Goal: Task Accomplishment & Management: Manage account settings

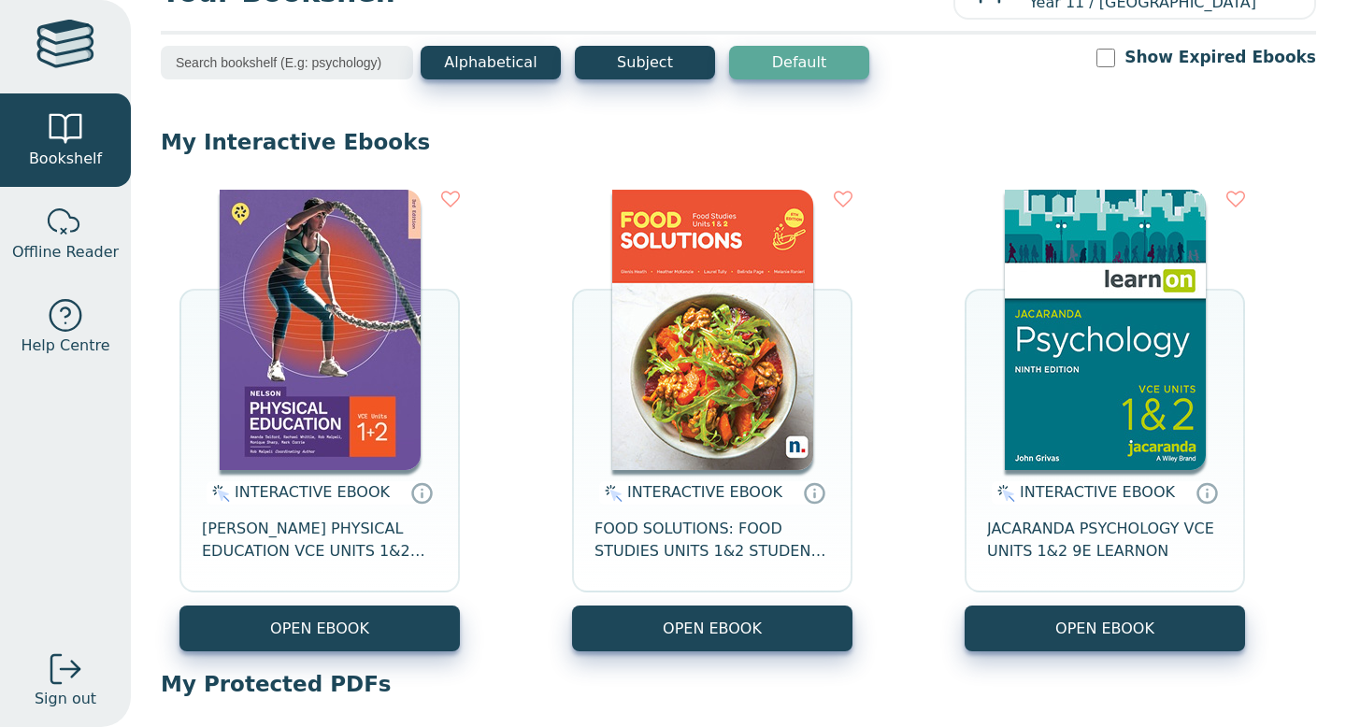
scroll to position [67, 0]
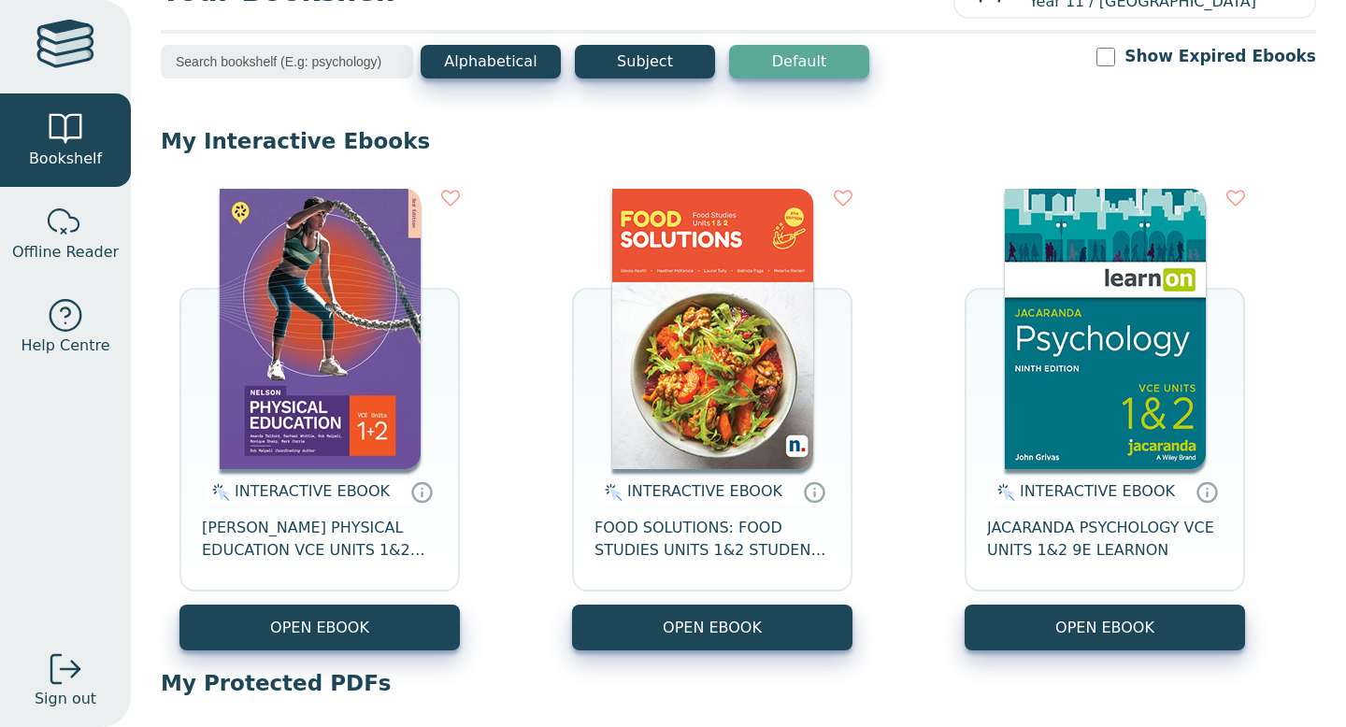
click at [1115, 57] on input "Show Expired Ebooks" at bounding box center [1106, 57] width 19 height 19
checkbox input "true"
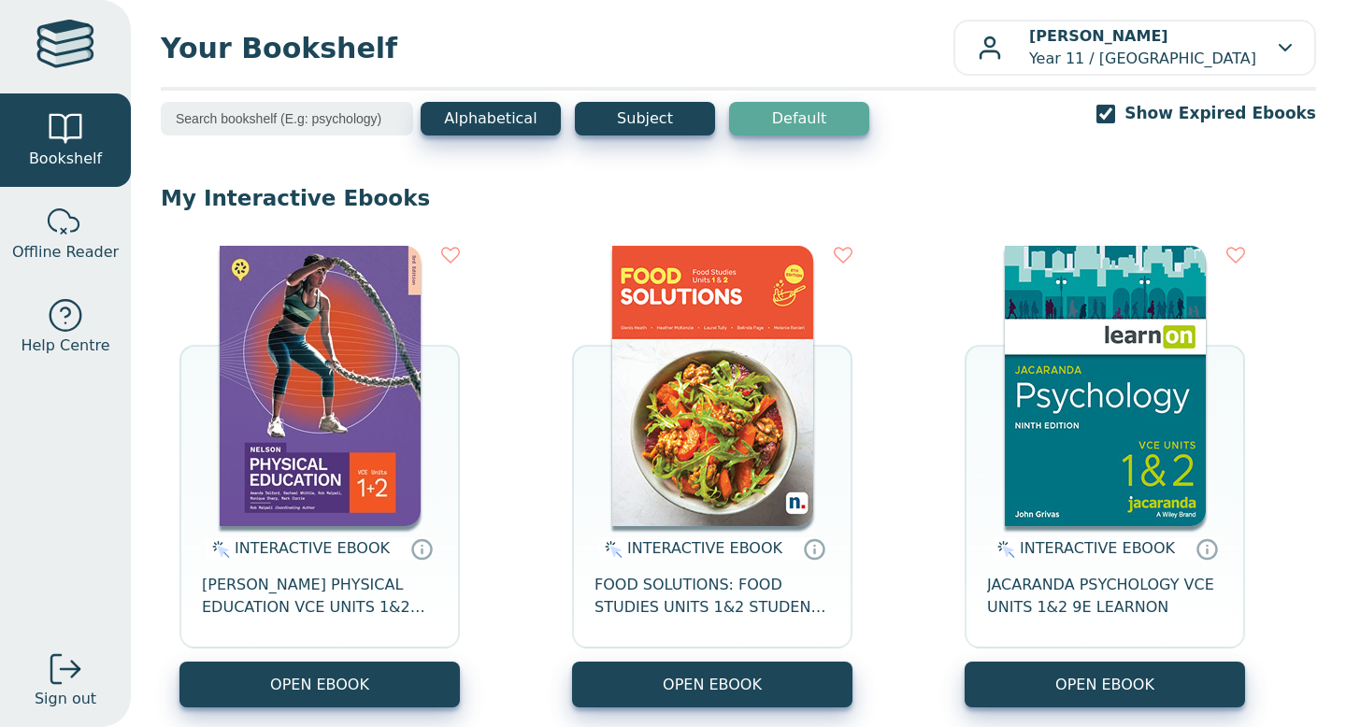
scroll to position [14, 0]
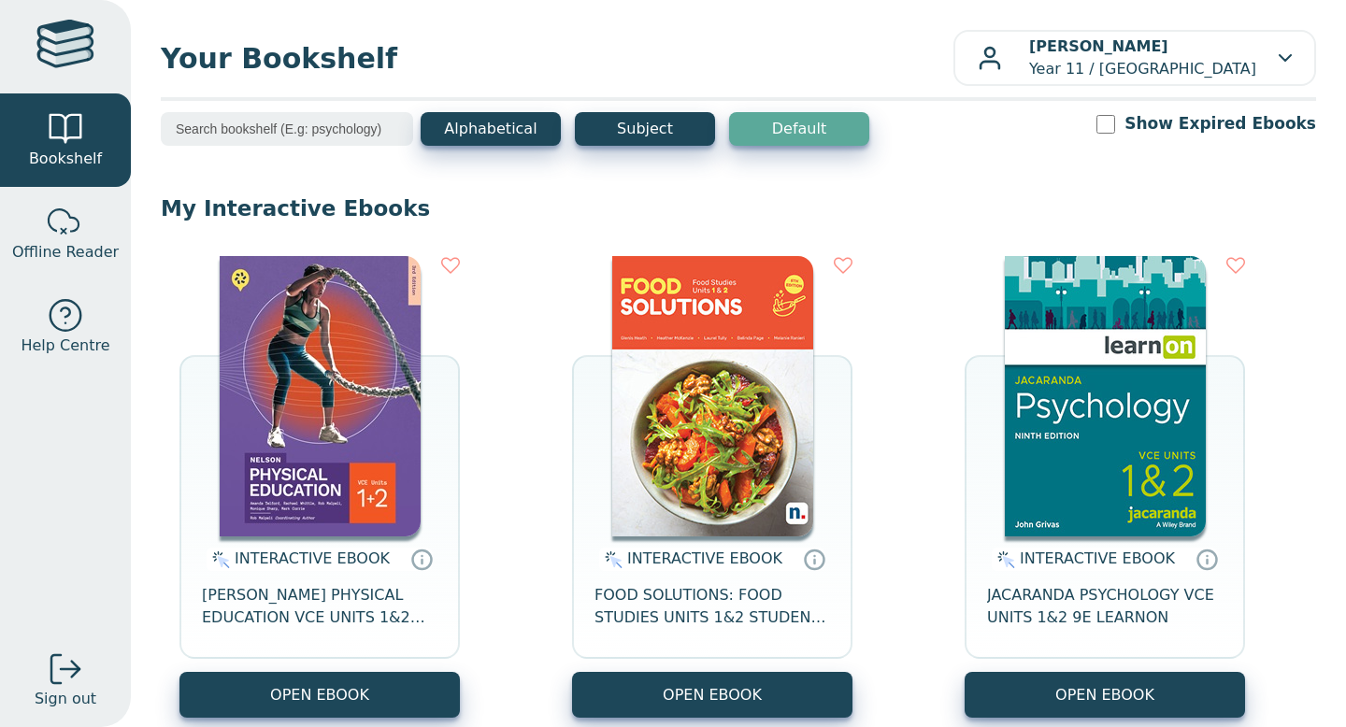
click at [1115, 125] on input "Show Expired Ebooks" at bounding box center [1106, 124] width 19 height 19
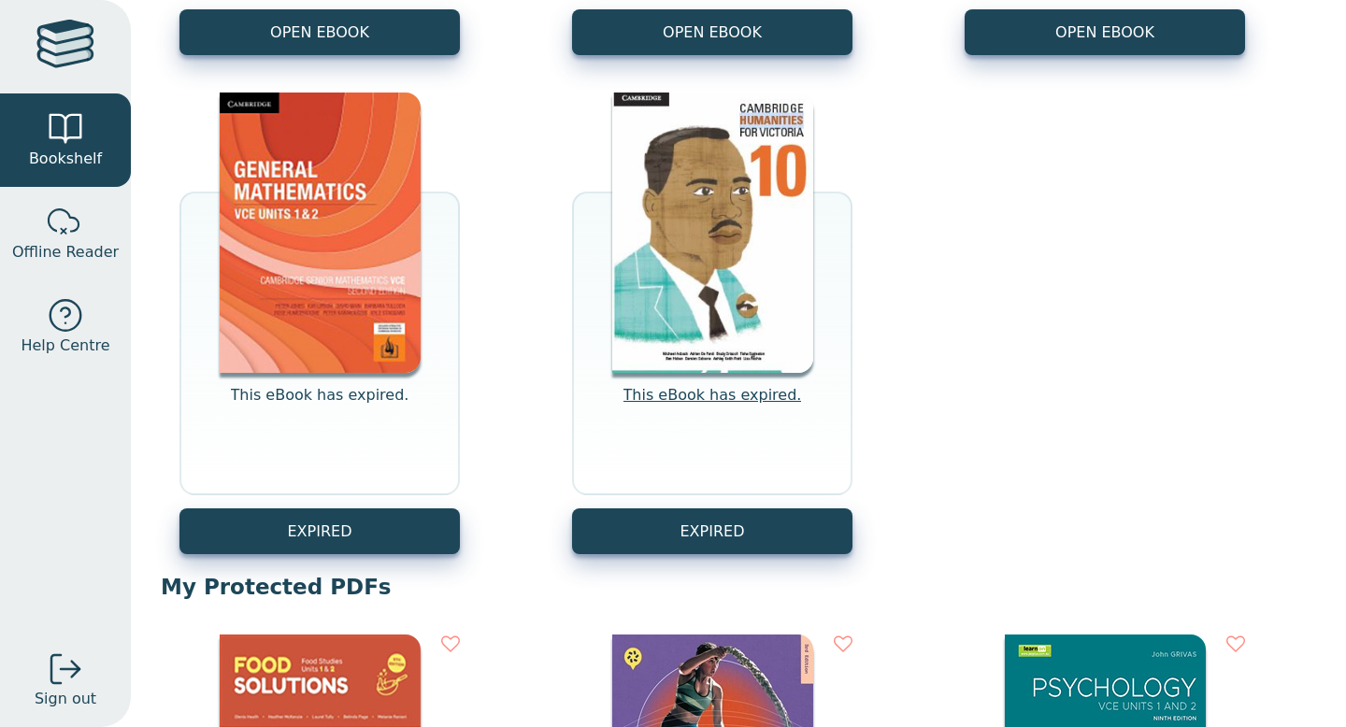
scroll to position [657, 0]
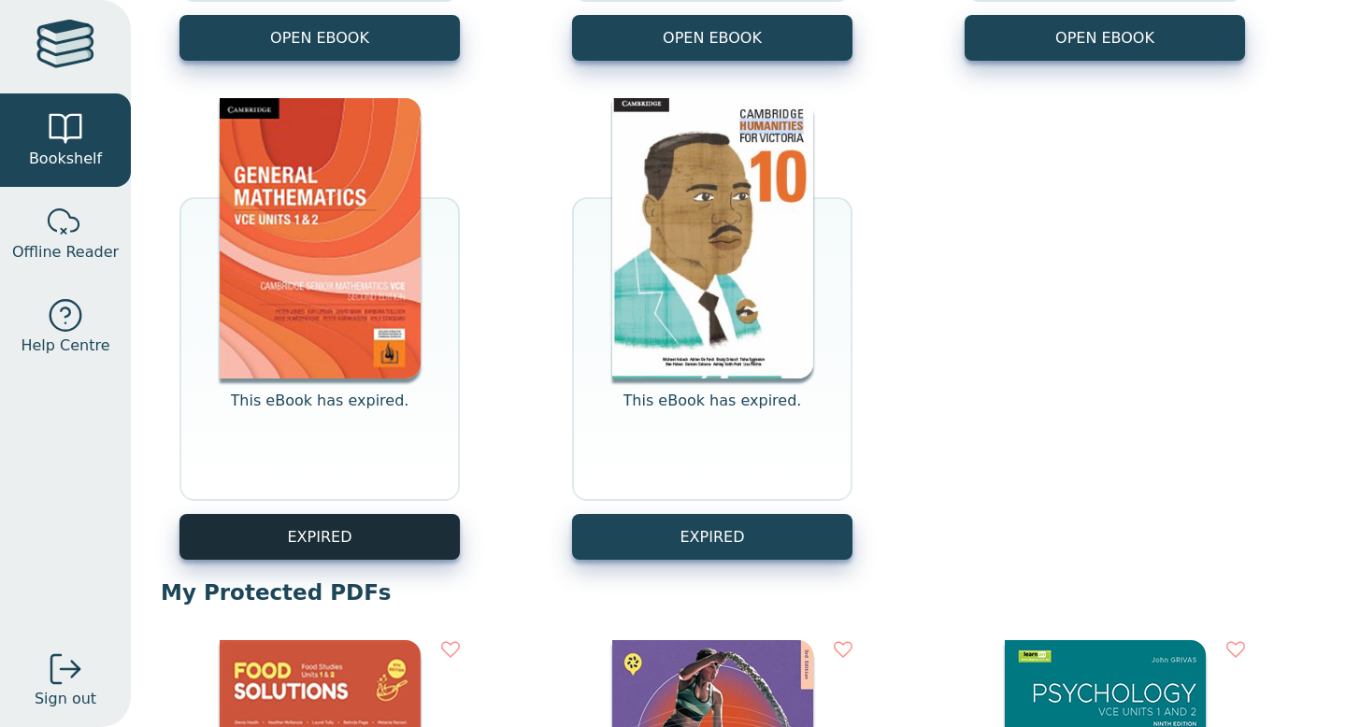
click at [351, 540] on button "EXPIRED" at bounding box center [319, 537] width 280 height 46
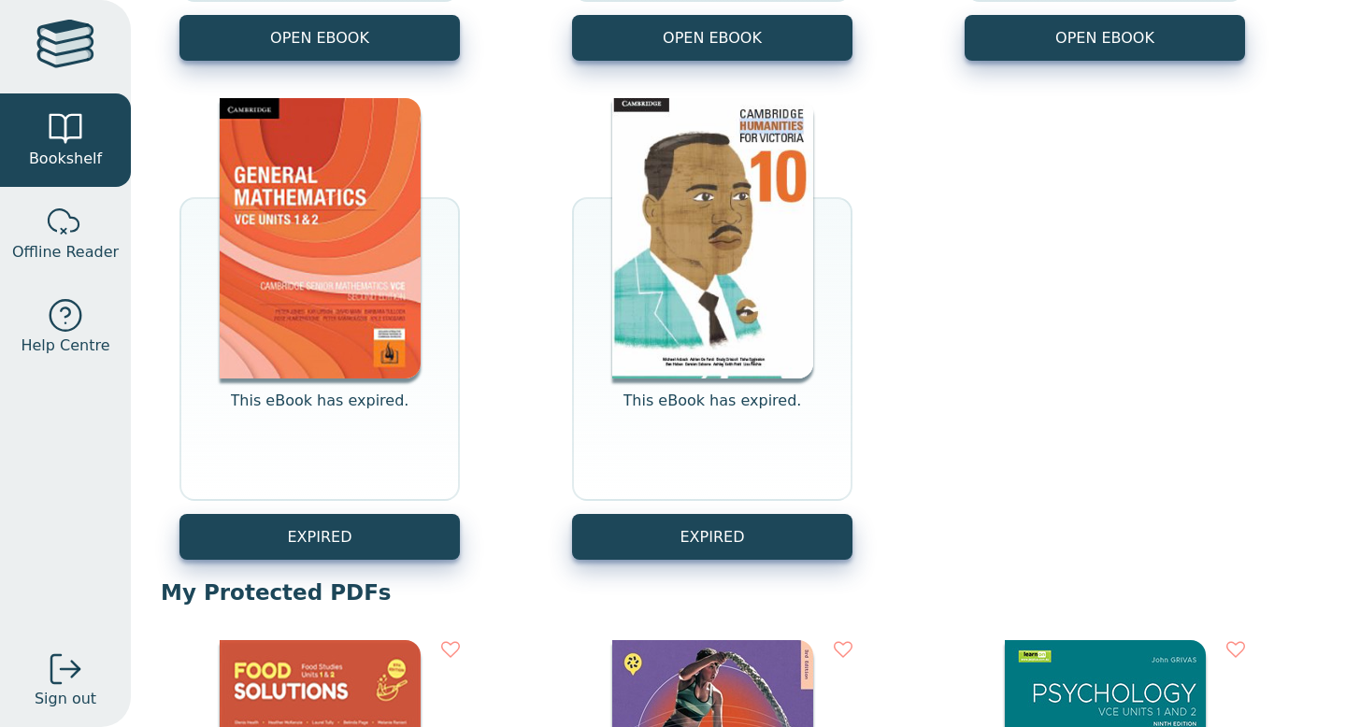
click at [337, 363] on img at bounding box center [320, 238] width 201 height 280
click at [346, 403] on p "This eBook has expired." at bounding box center [320, 412] width 179 height 45
click at [338, 267] on img at bounding box center [320, 238] width 201 height 280
click at [303, 281] on img at bounding box center [320, 238] width 201 height 280
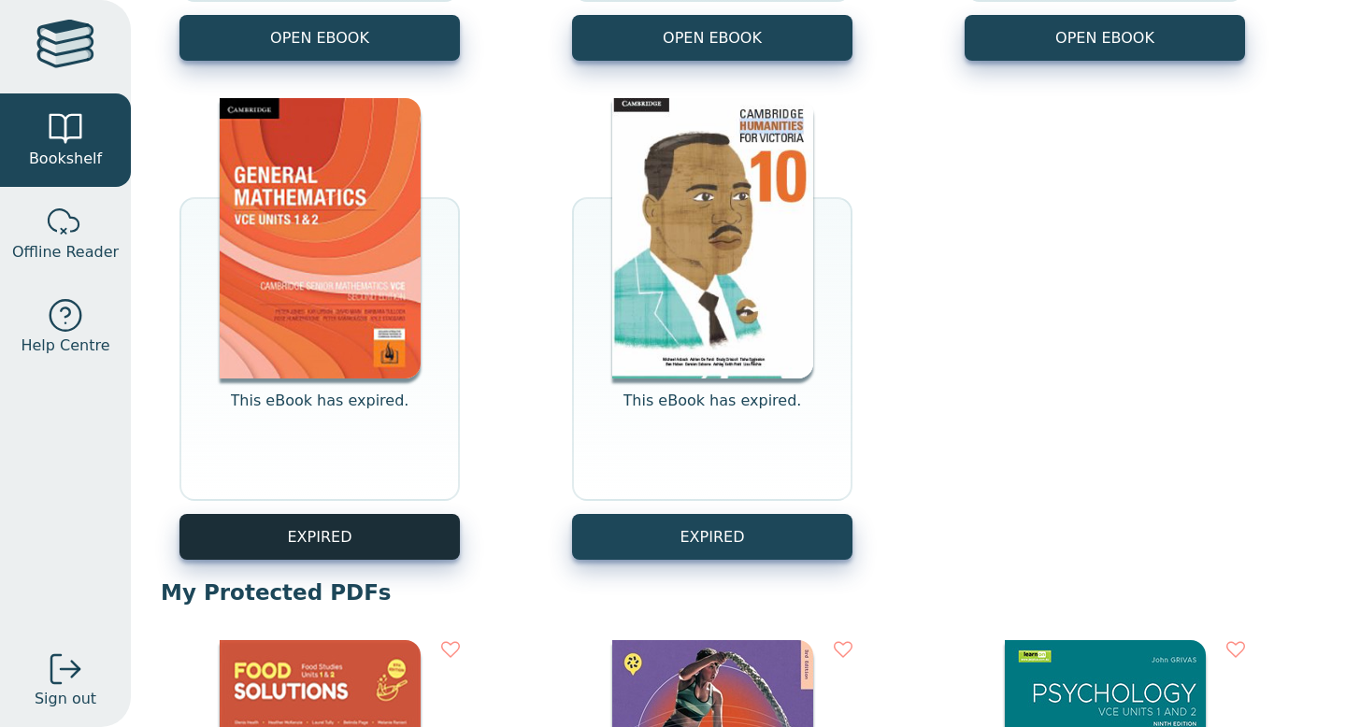
click at [356, 519] on button "EXPIRED" at bounding box center [319, 537] width 280 height 46
click at [337, 530] on button "EXPIRED" at bounding box center [319, 537] width 280 height 46
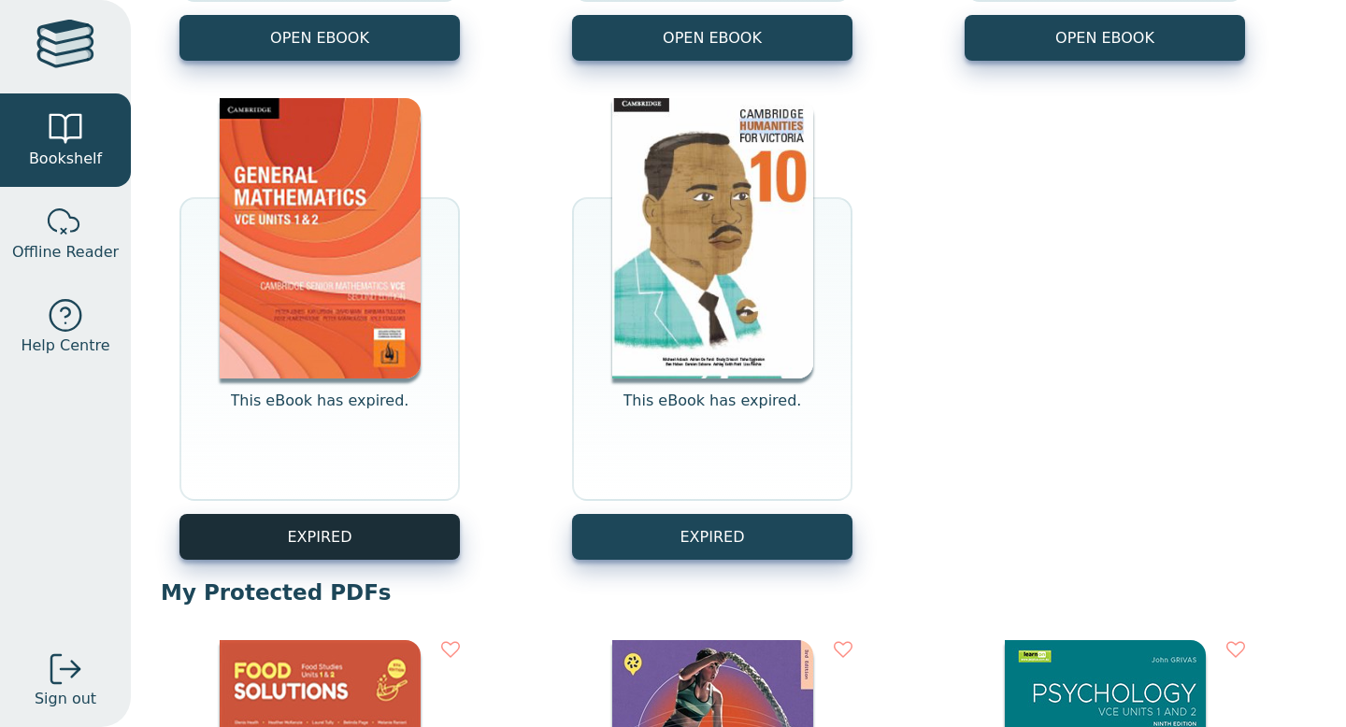
click at [337, 530] on button "EXPIRED" at bounding box center [319, 537] width 280 height 46
click at [405, 547] on button "EXPIRED" at bounding box center [319, 537] width 280 height 46
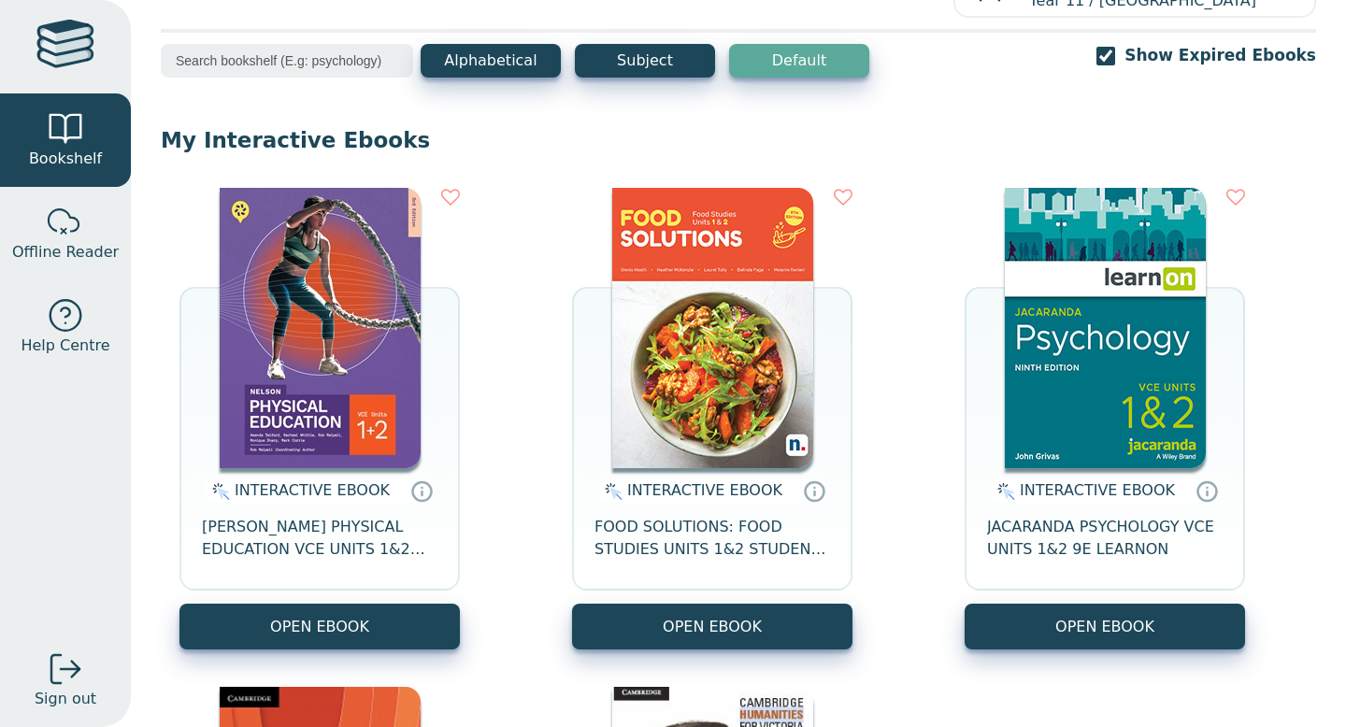
scroll to position [0, 0]
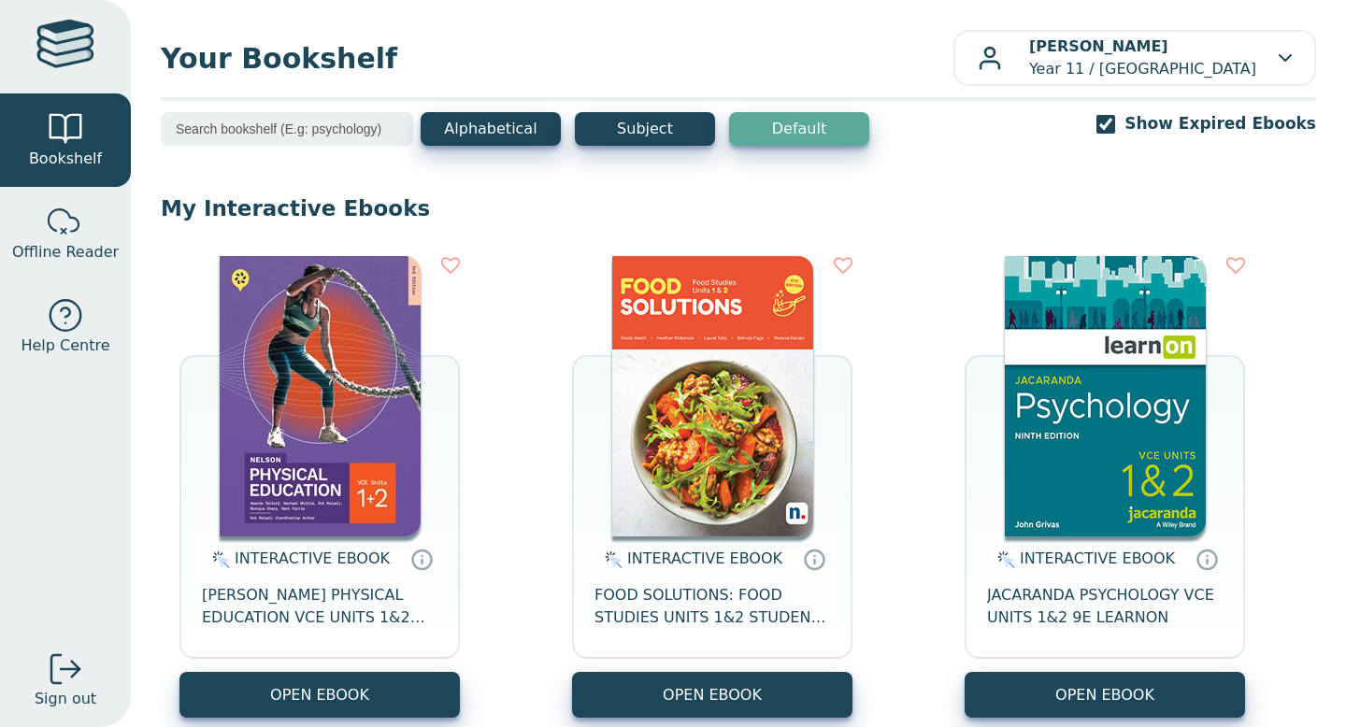
click at [1115, 128] on input "Show Expired Ebooks" at bounding box center [1106, 124] width 19 height 19
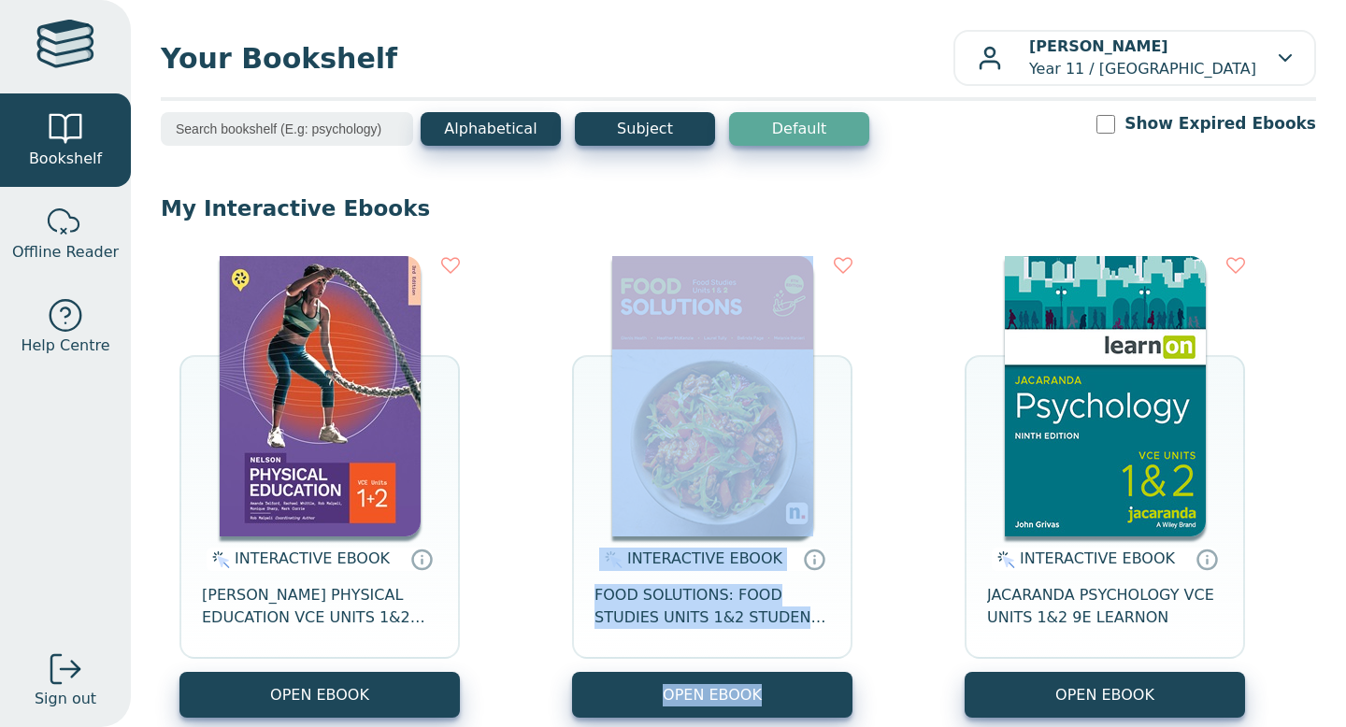
drag, startPoint x: 626, startPoint y: 252, endPoint x: 917, endPoint y: 269, distance: 291.2
click at [917, 269] on div "INTERACTIVE EBOOK NELSON PHYSICAL EDUCATION VCE UNITS 1&2 MINDTAP 3E OPEN EBOOK…" at bounding box center [738, 486] width 1155 height 499
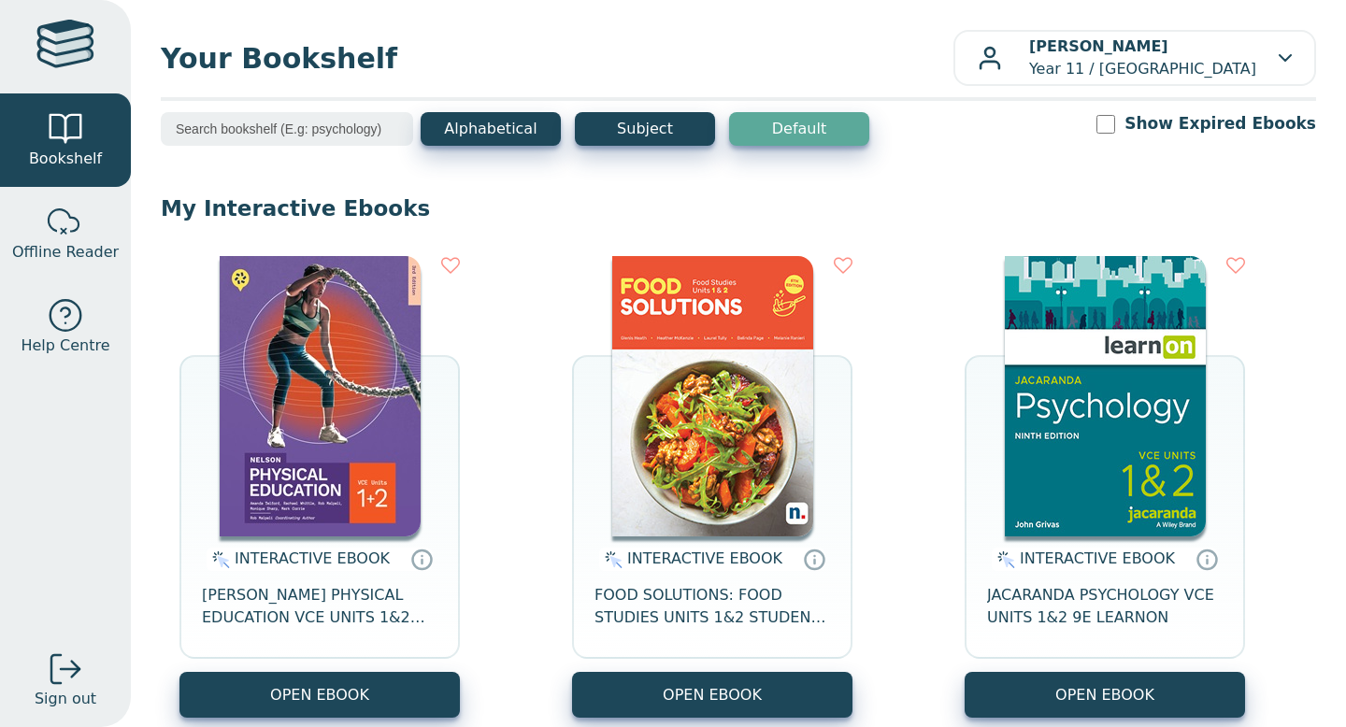
click at [1144, 134] on div "Show Expired Ebooks" at bounding box center [1207, 123] width 220 height 23
click at [1115, 125] on input "Show Expired Ebooks" at bounding box center [1106, 124] width 19 height 19
checkbox input "true"
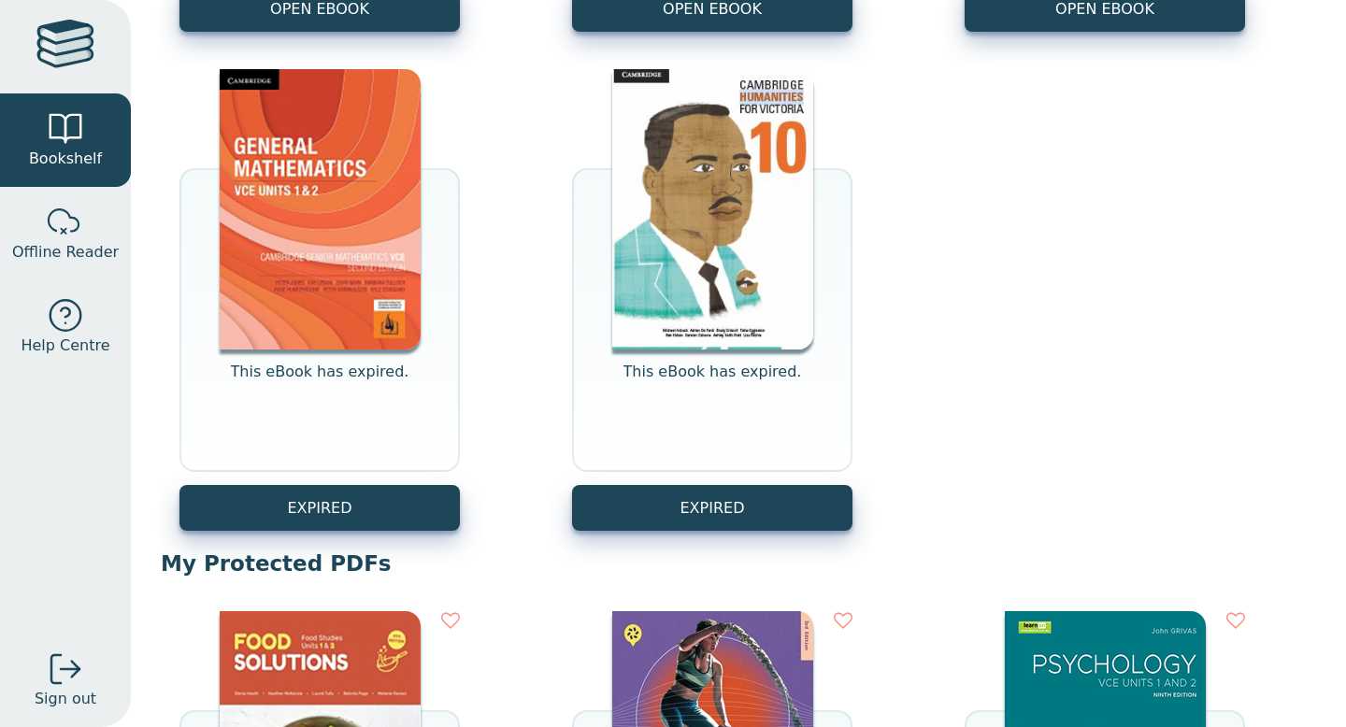
scroll to position [687, 0]
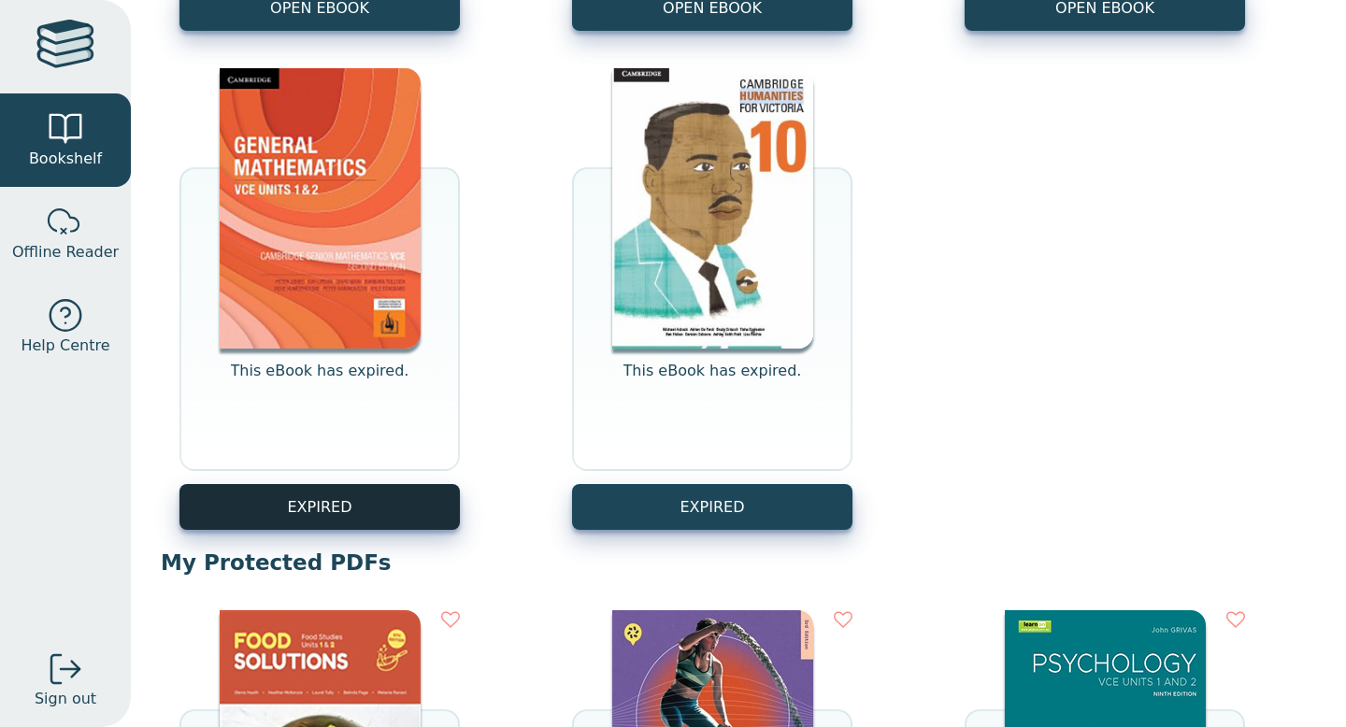
click at [340, 504] on button "EXPIRED" at bounding box center [319, 507] width 280 height 46
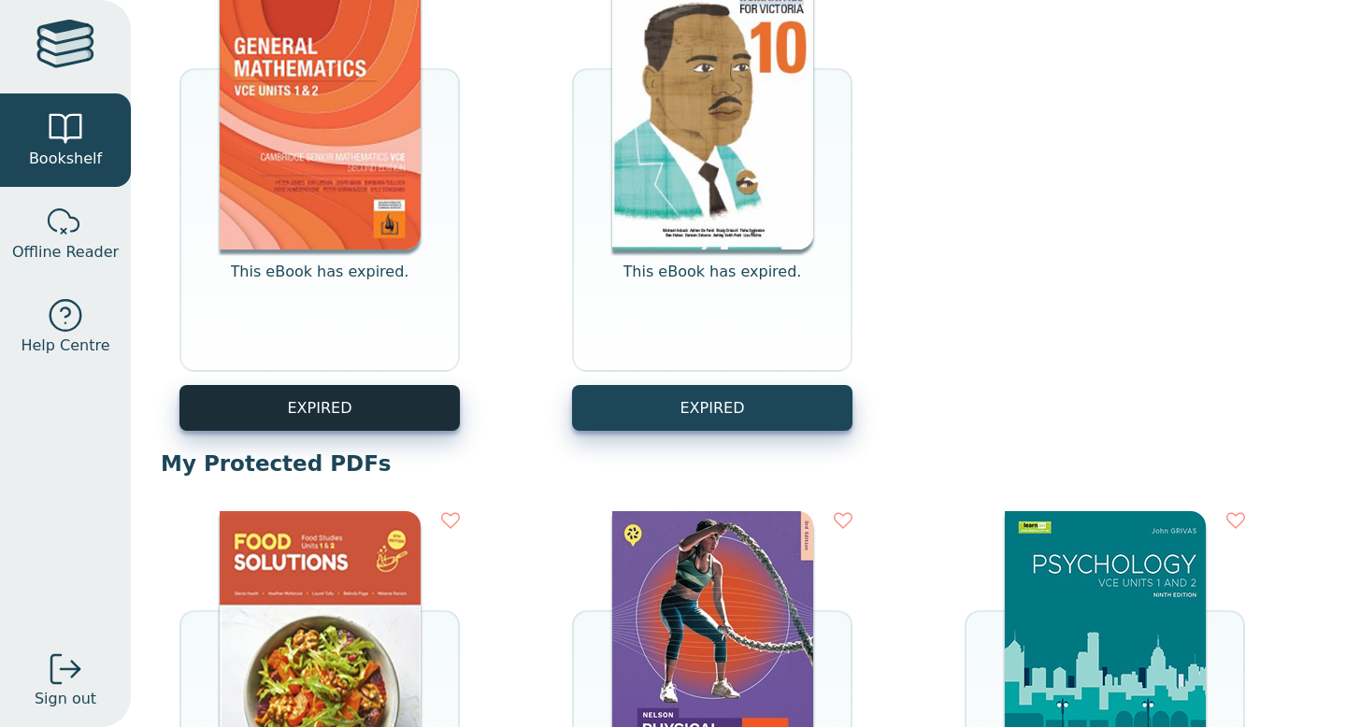
scroll to position [788, 0]
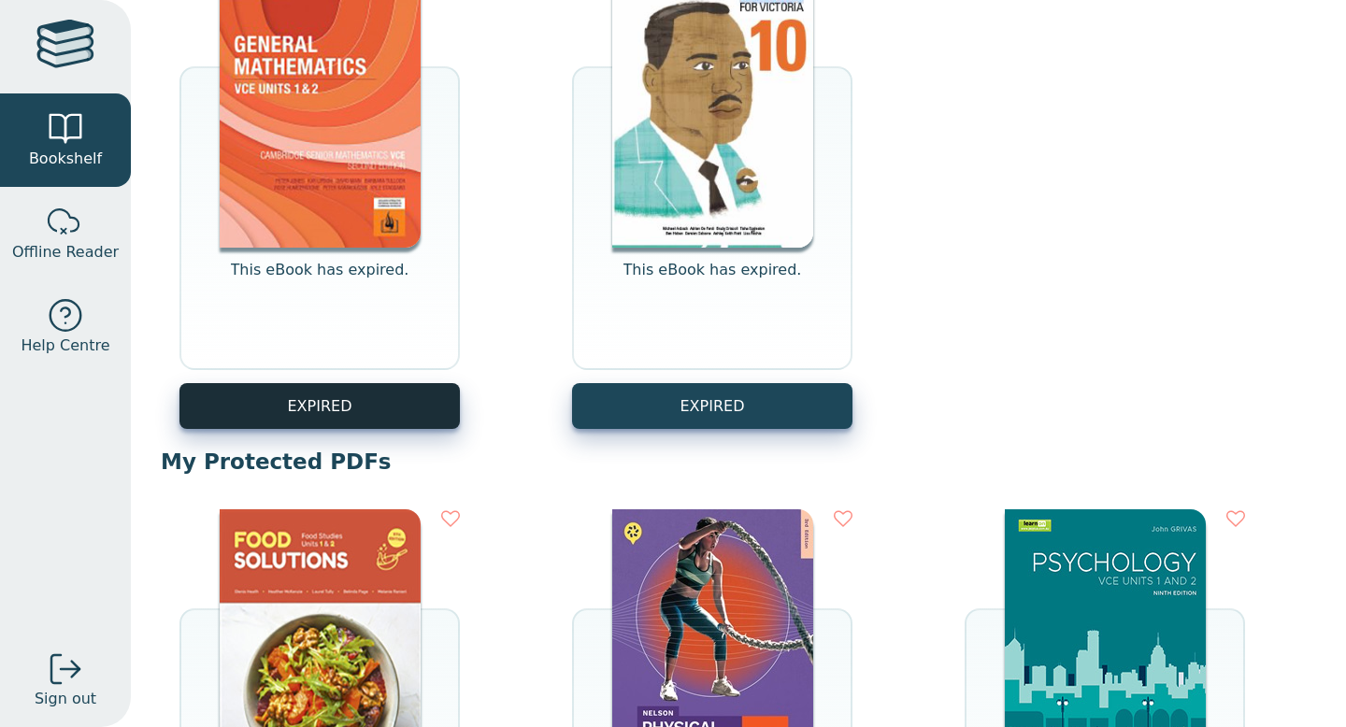
click at [372, 418] on button "EXPIRED" at bounding box center [319, 406] width 280 height 46
click at [372, 417] on button "EXPIRED" at bounding box center [319, 406] width 280 height 46
click at [377, 417] on button "EXPIRED" at bounding box center [319, 406] width 280 height 46
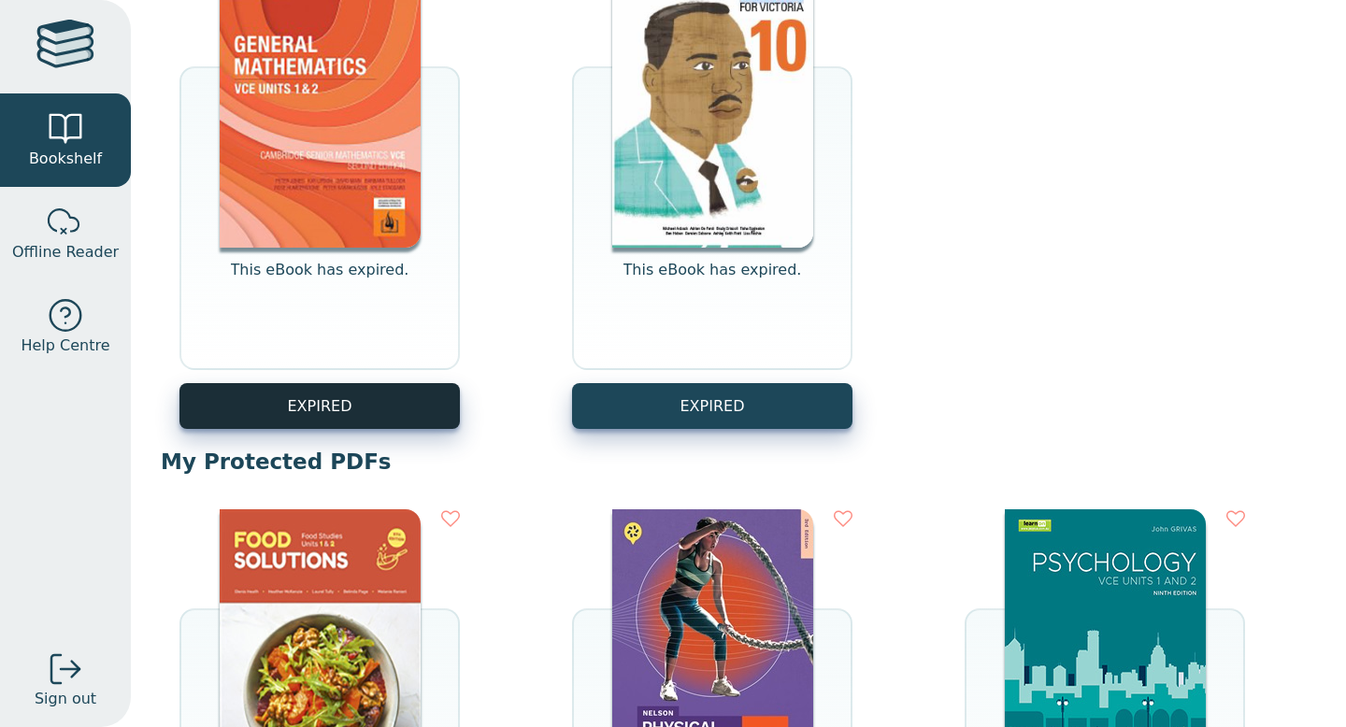
click at [377, 417] on button "EXPIRED" at bounding box center [319, 406] width 280 height 46
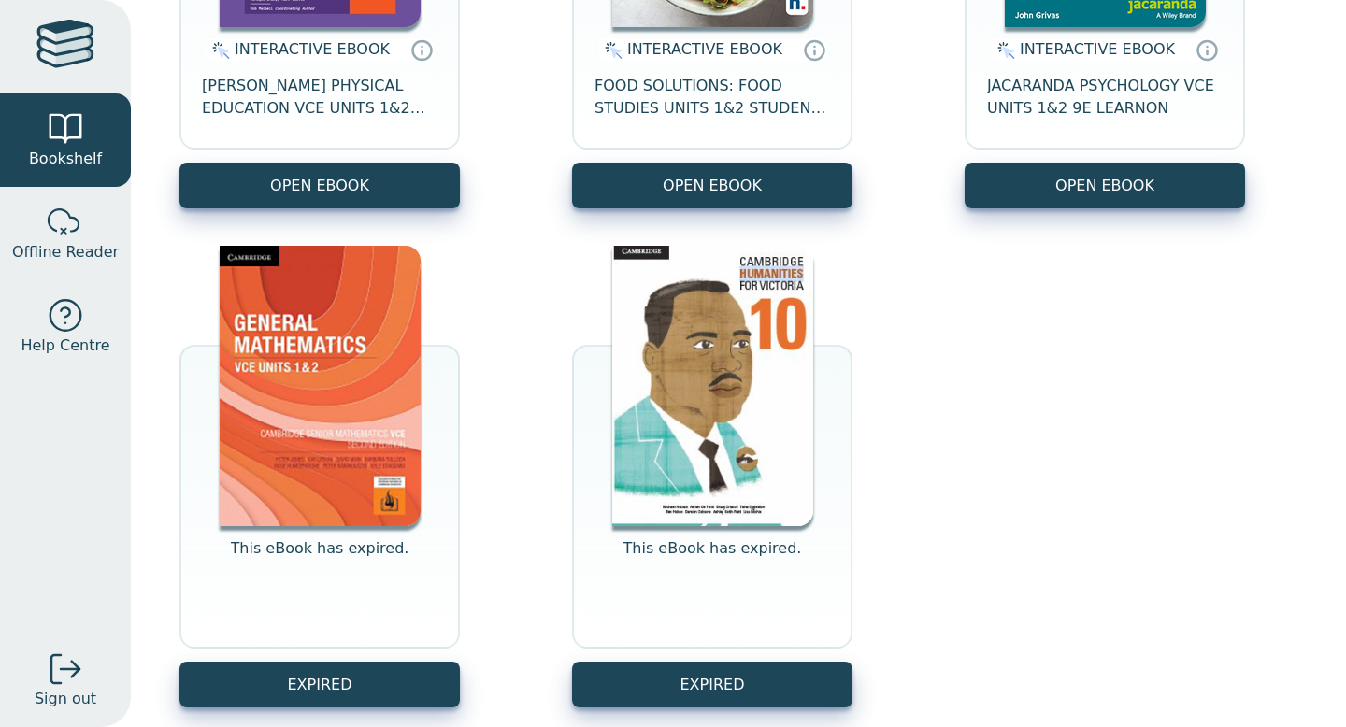
scroll to position [508, 0]
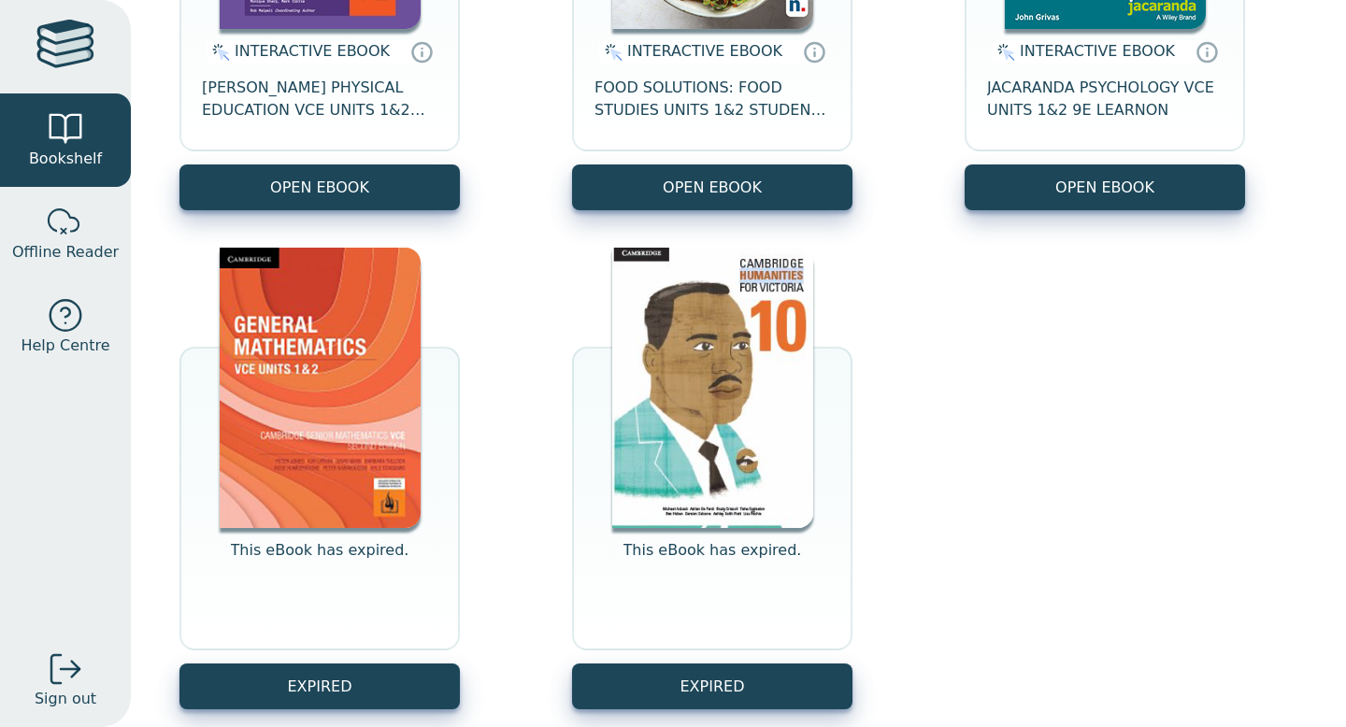
click at [343, 493] on img at bounding box center [320, 388] width 201 height 280
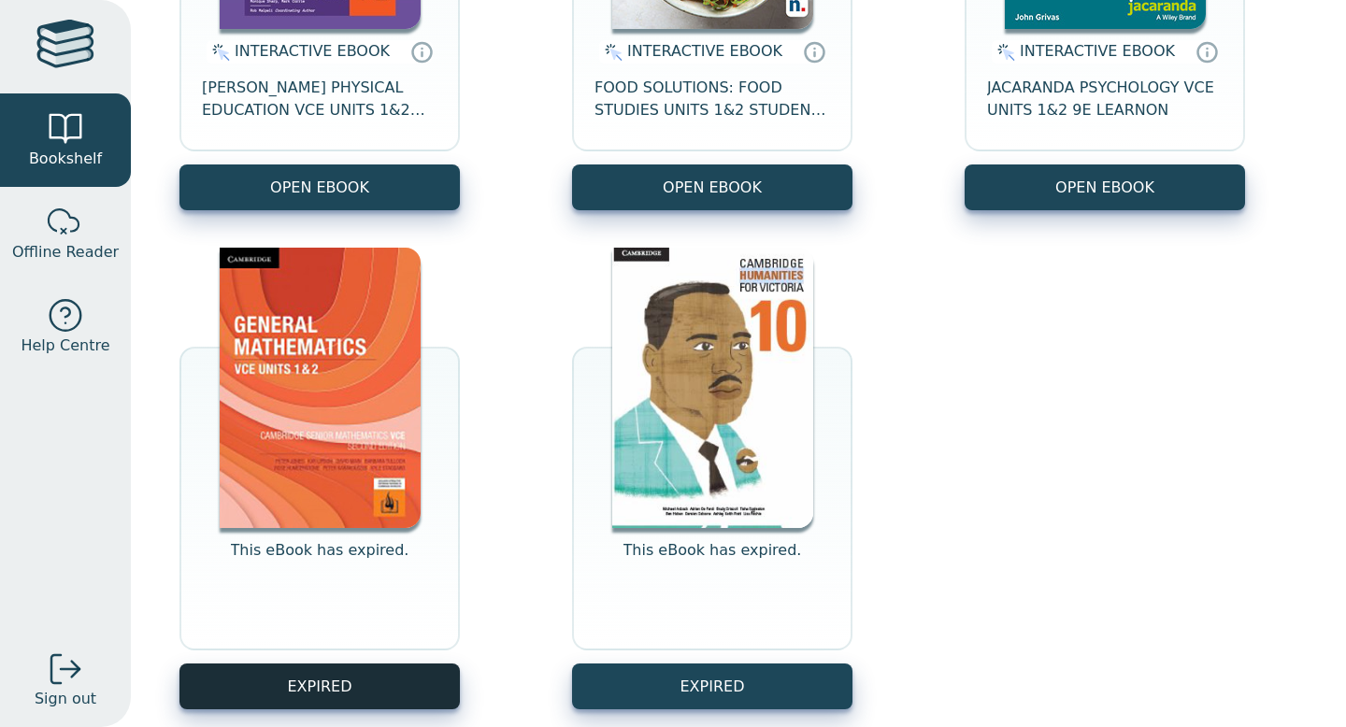
click at [336, 674] on button "EXPIRED" at bounding box center [319, 687] width 280 height 46
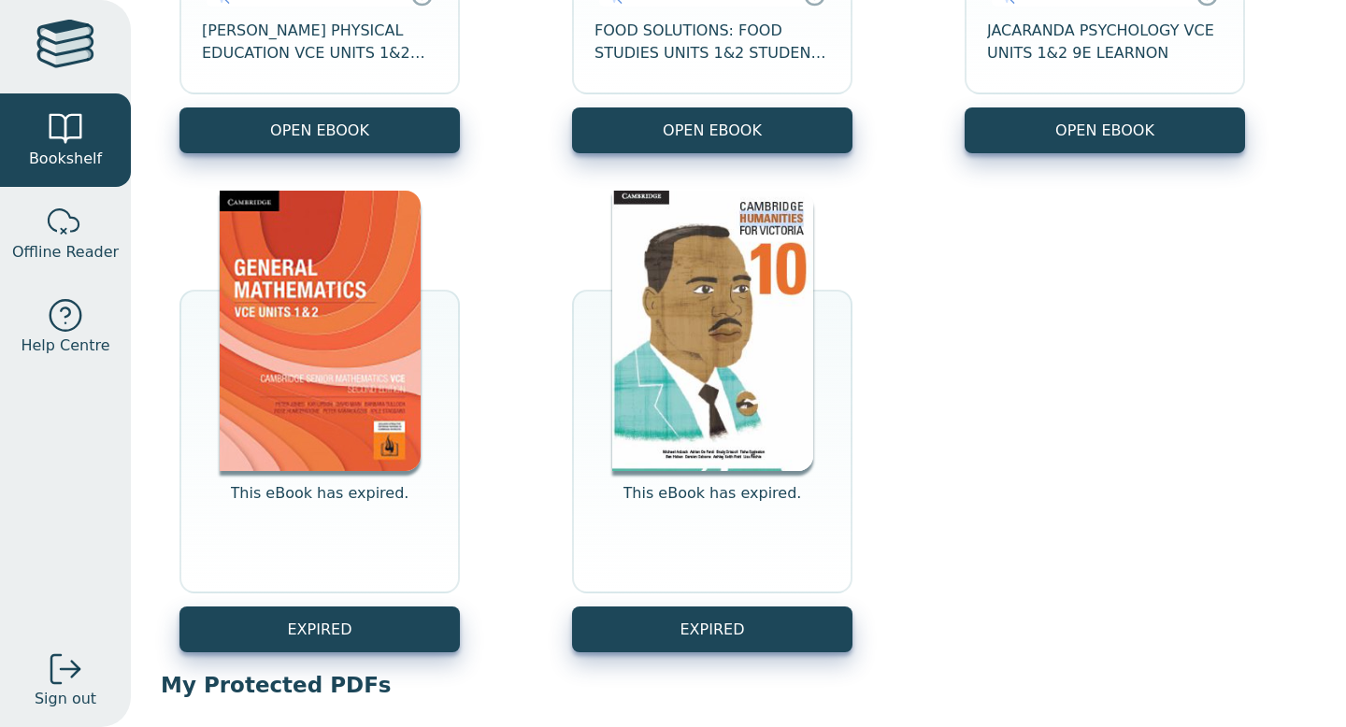
scroll to position [575, 0]
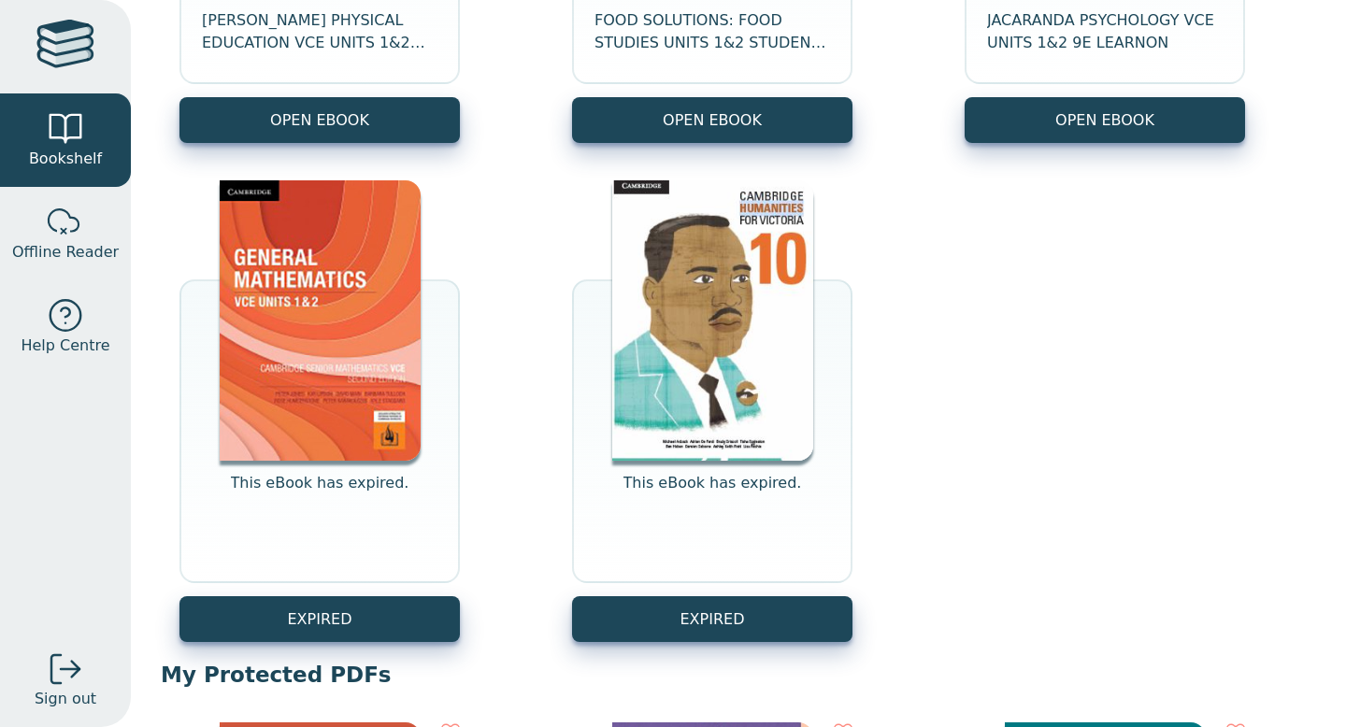
click at [337, 340] on img at bounding box center [320, 320] width 201 height 280
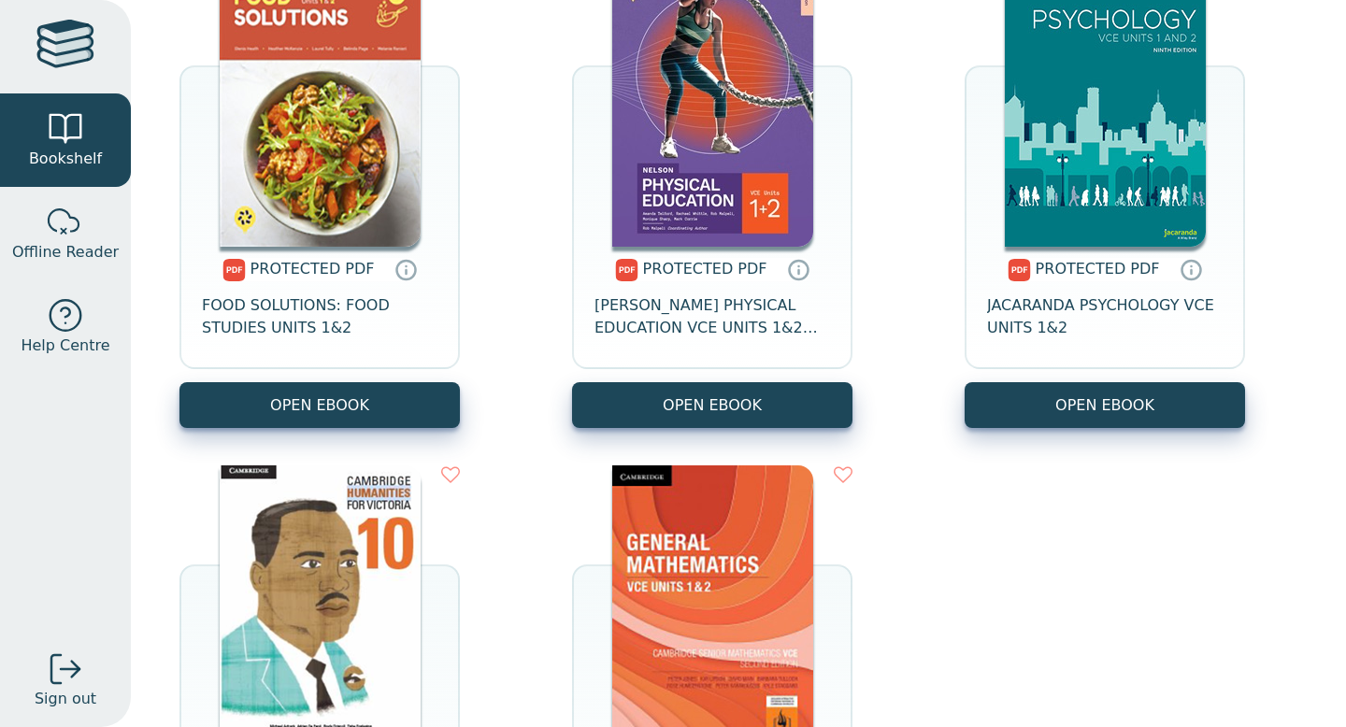
scroll to position [1672, 0]
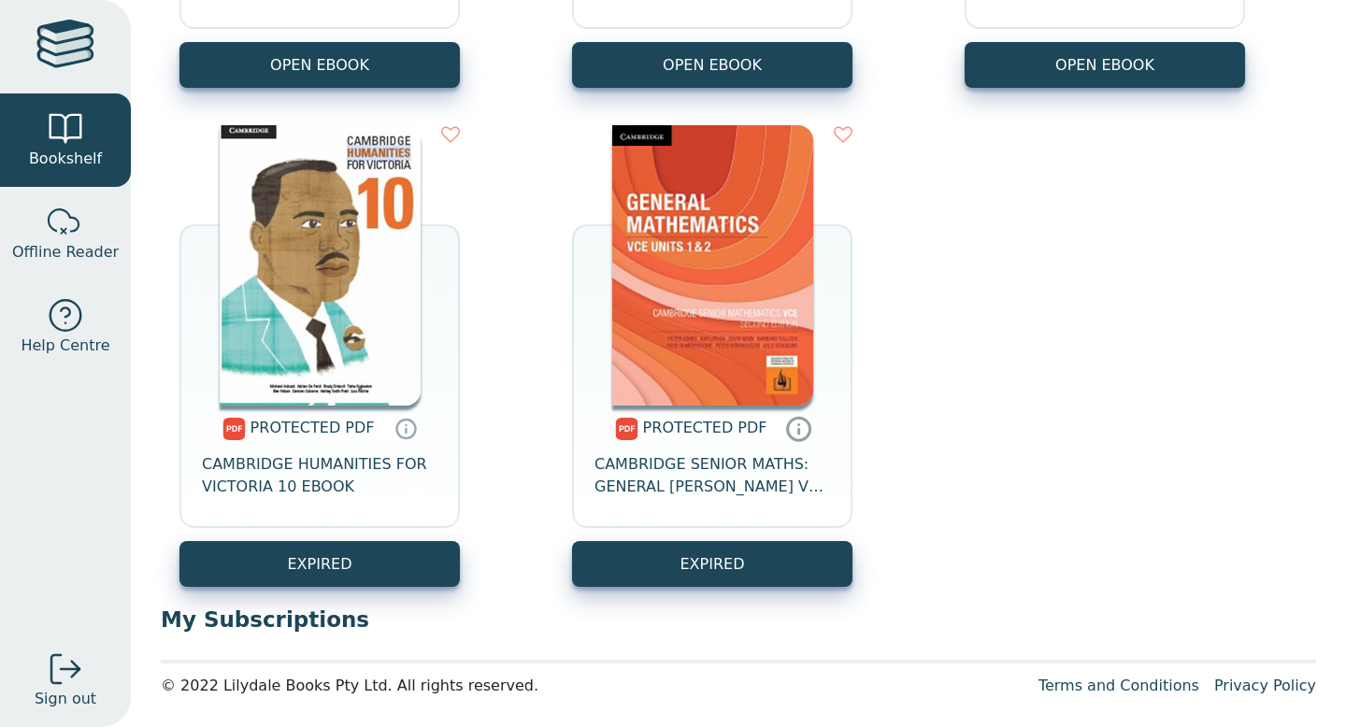
click at [788, 427] on icon at bounding box center [799, 428] width 28 height 27
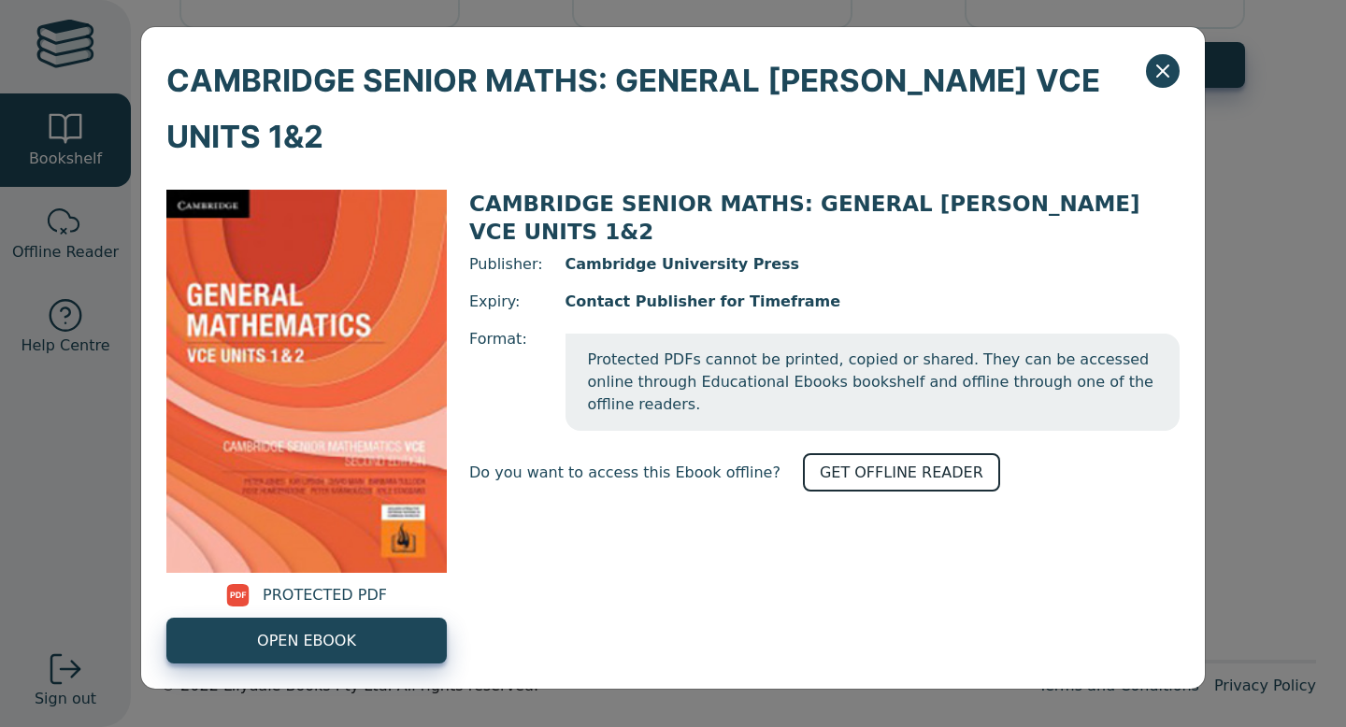
click at [832, 453] on link "GET OFFLINE READER" at bounding box center [901, 472] width 197 height 38
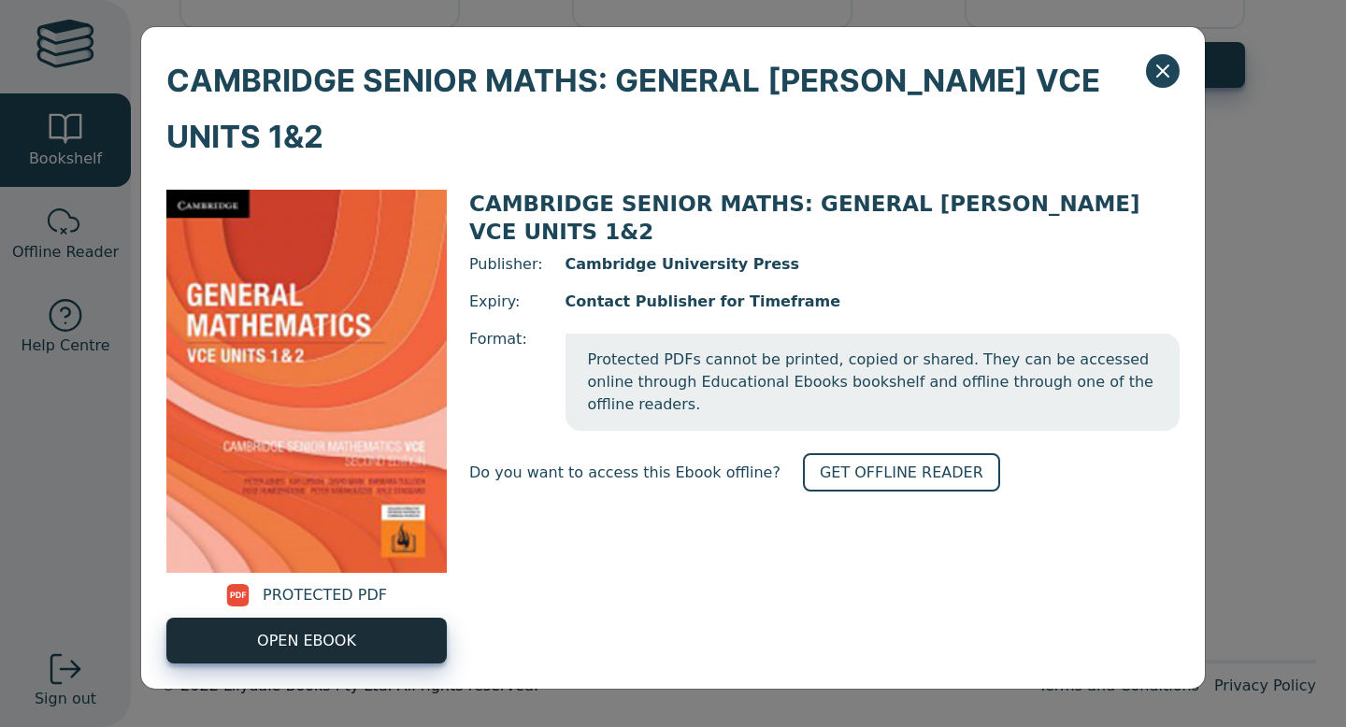
click at [371, 618] on link "OPEN EBOOK" at bounding box center [306, 641] width 280 height 46
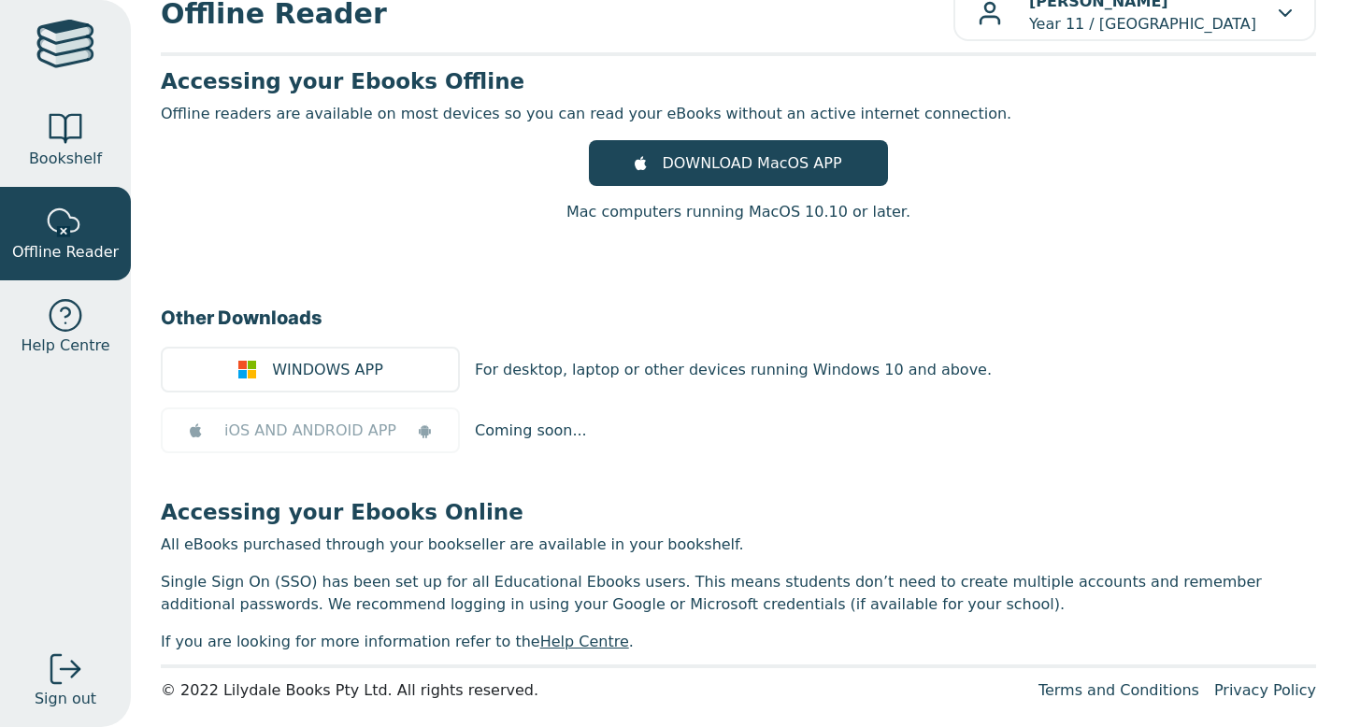
scroll to position [50, 0]
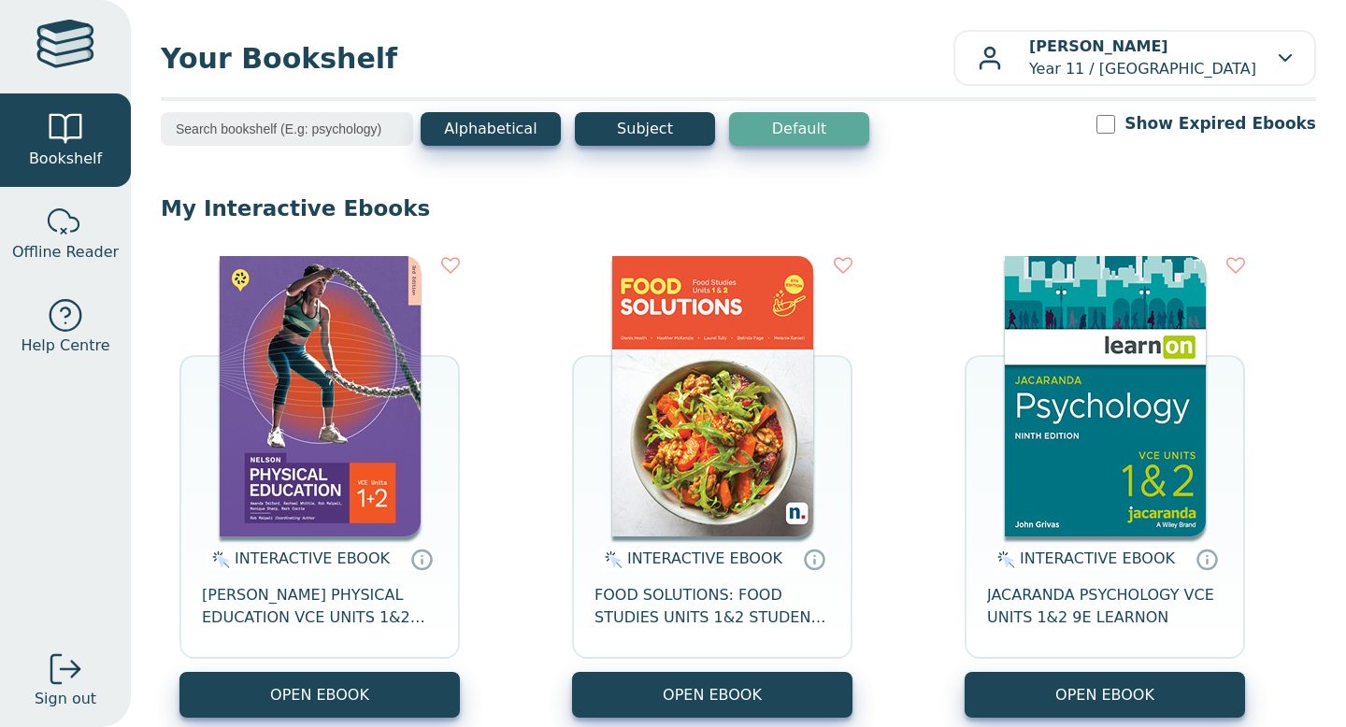
click at [1115, 126] on input "Show Expired Ebooks" at bounding box center [1106, 124] width 19 height 19
checkbox input "true"
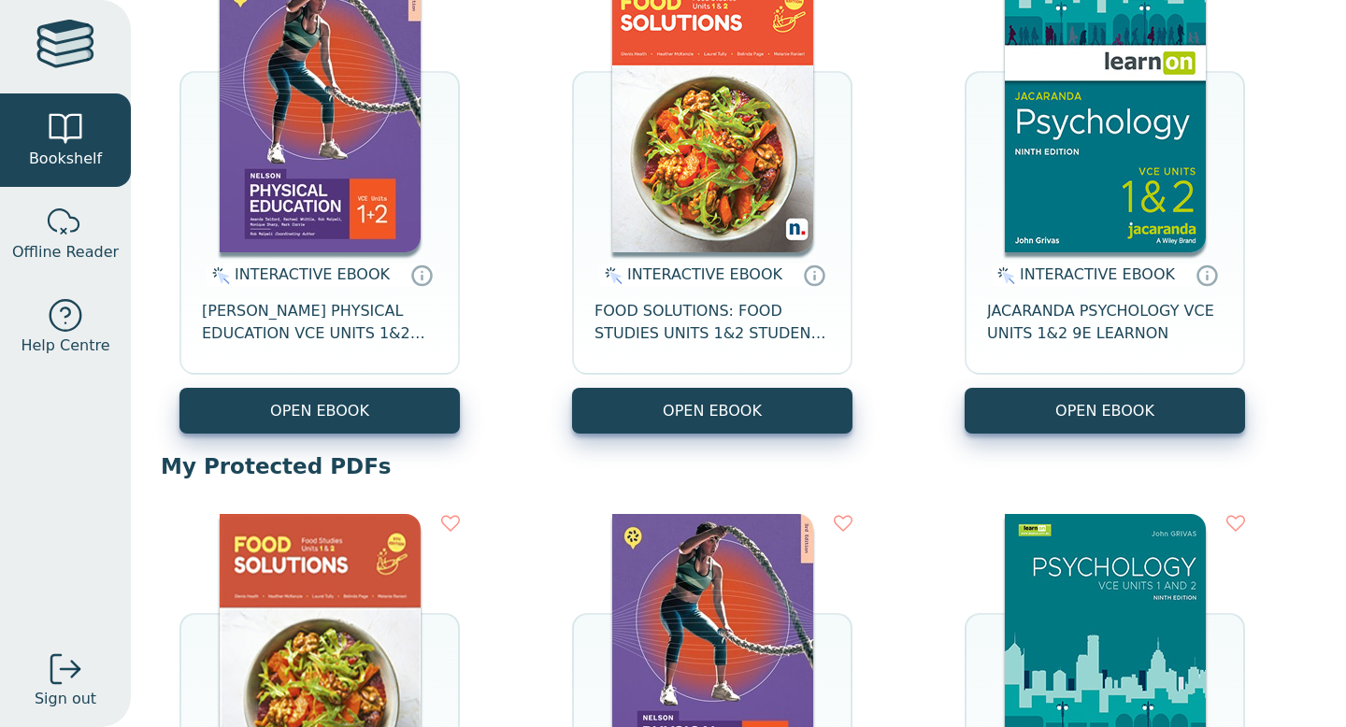
scroll to position [673, 0]
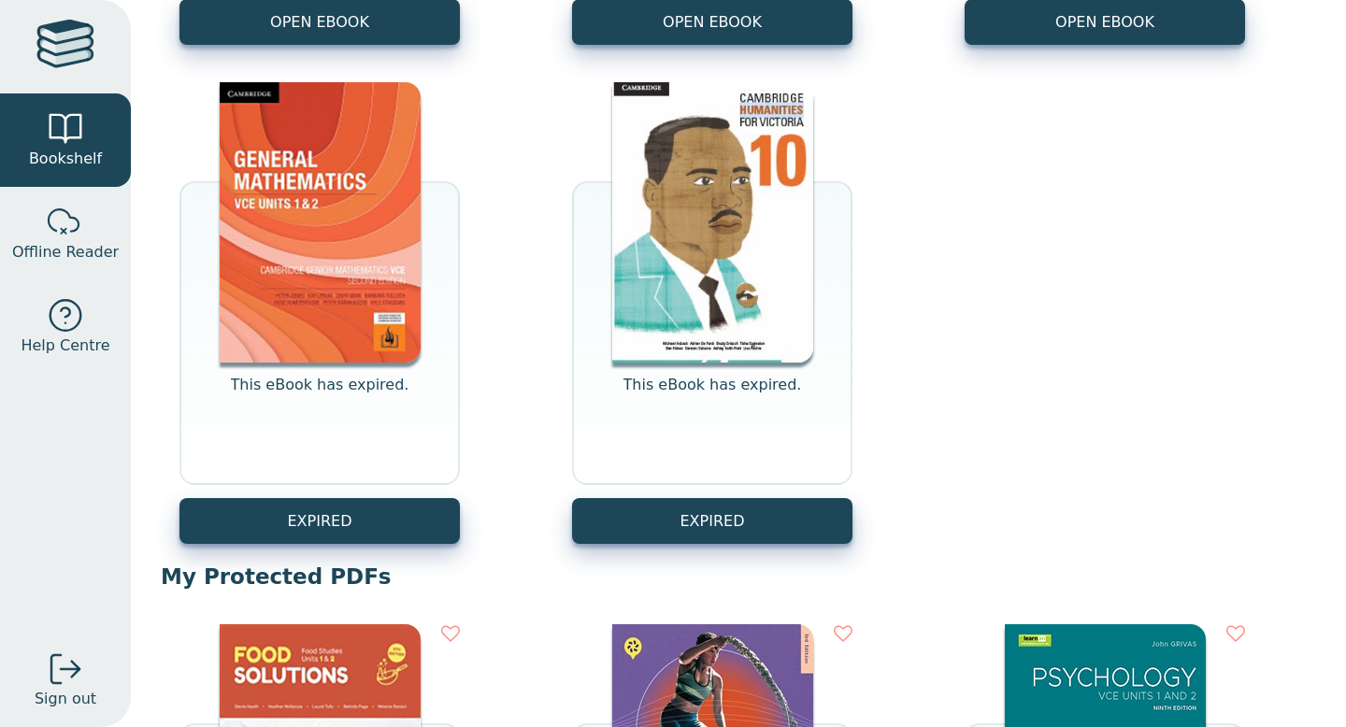
click at [341, 359] on img at bounding box center [320, 222] width 201 height 280
click at [332, 393] on p "This eBook has expired." at bounding box center [320, 396] width 179 height 45
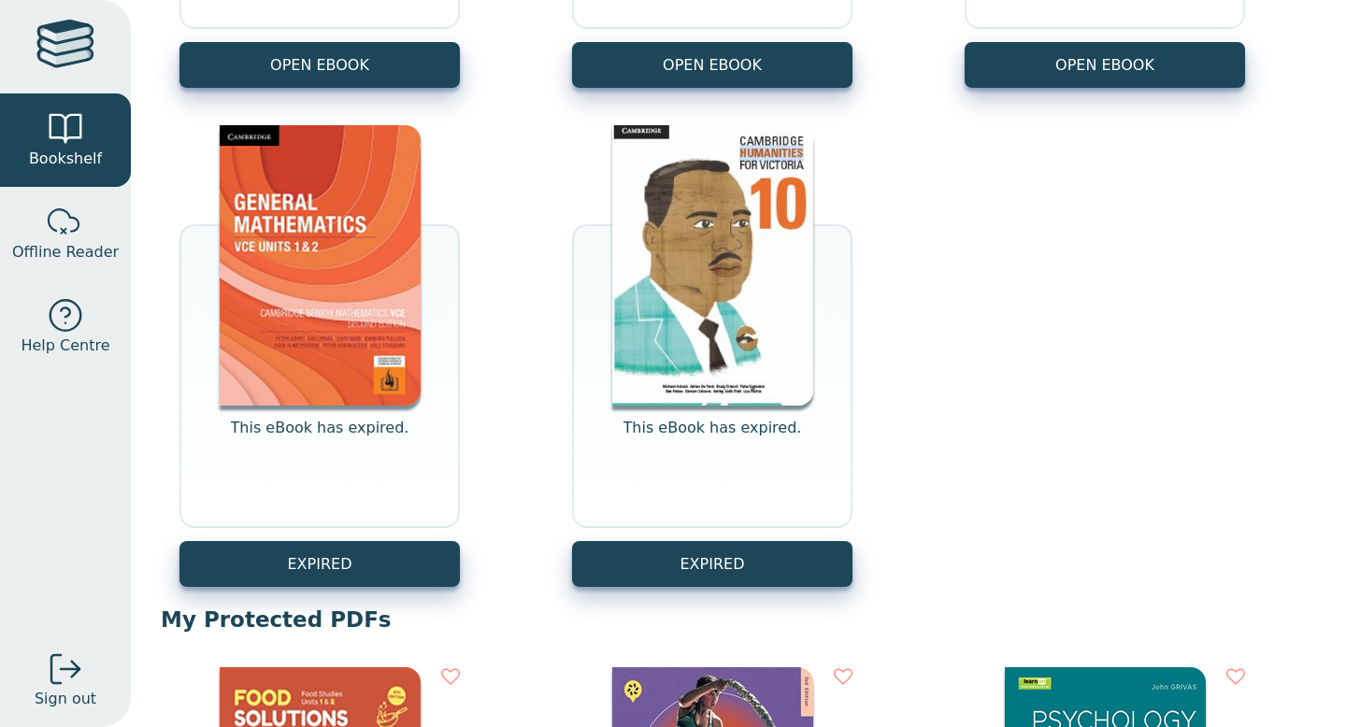
scroll to position [626, 0]
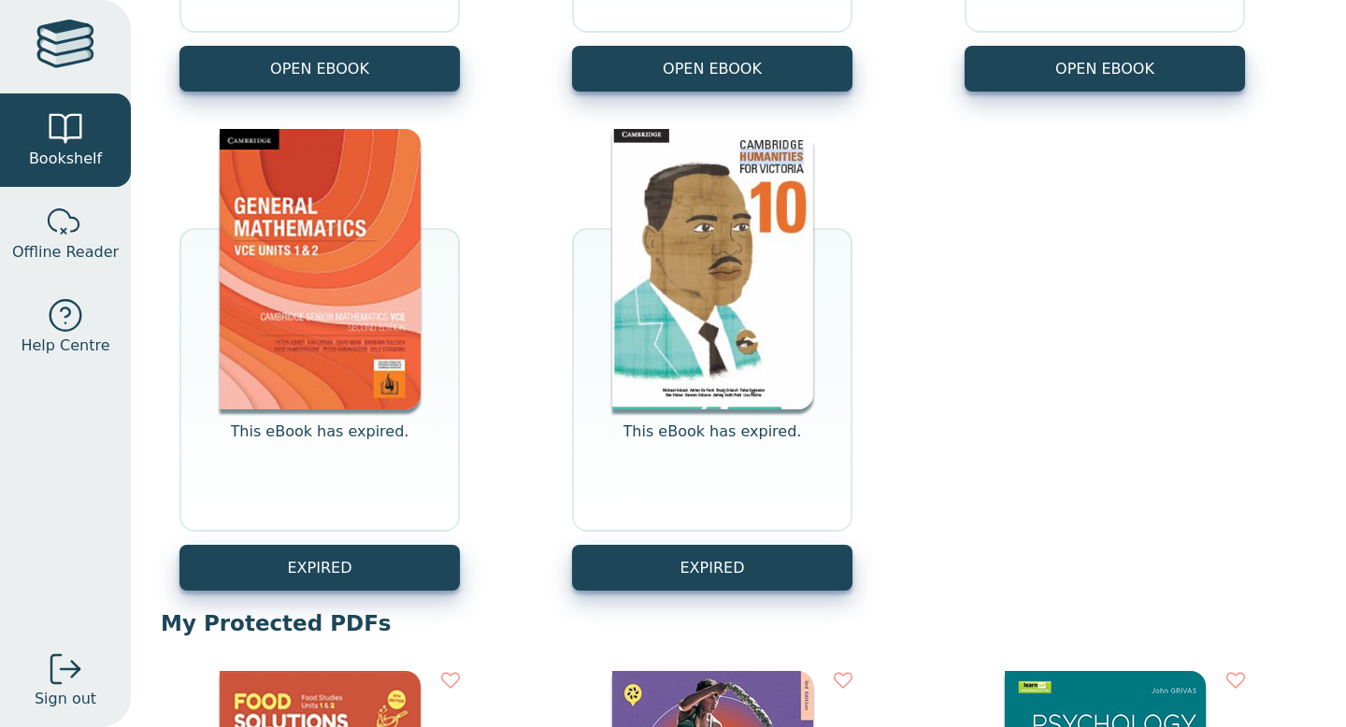
click at [285, 320] on img at bounding box center [320, 269] width 201 height 280
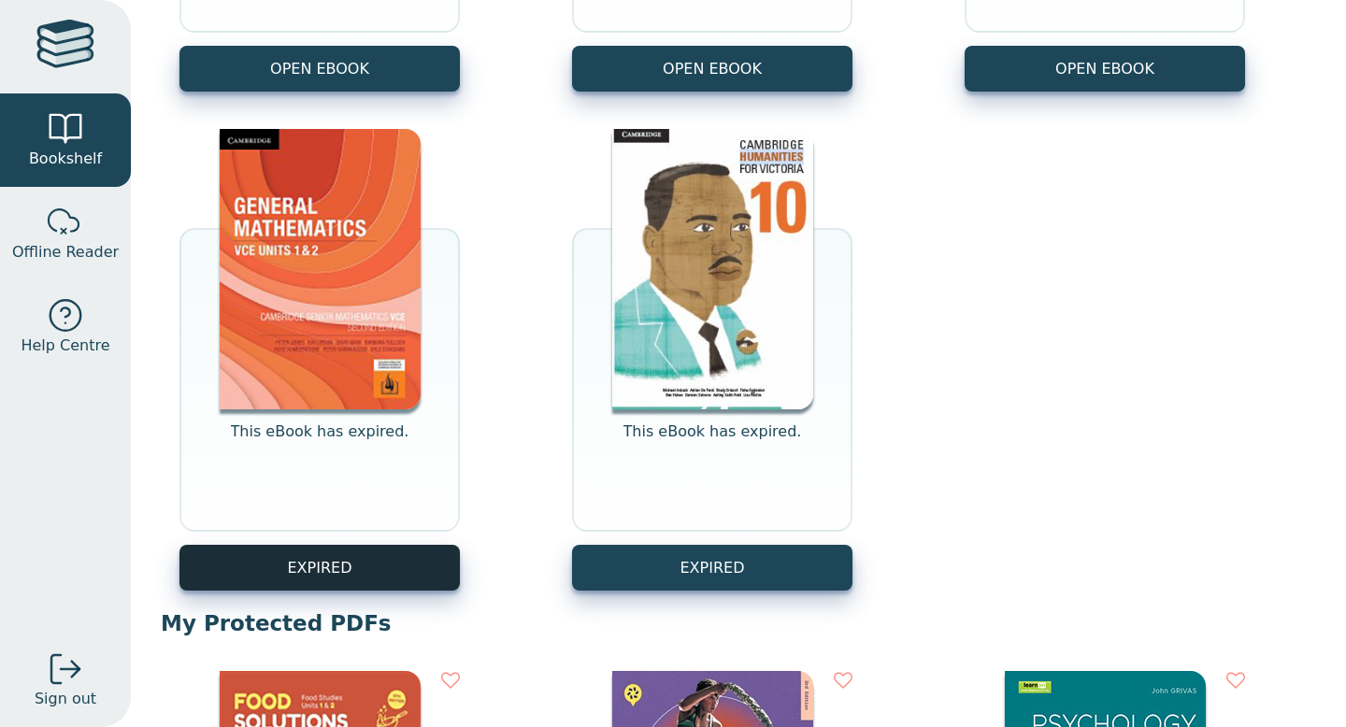
click at [310, 556] on button "EXPIRED" at bounding box center [319, 568] width 280 height 46
click at [334, 576] on button "EXPIRED" at bounding box center [319, 568] width 280 height 46
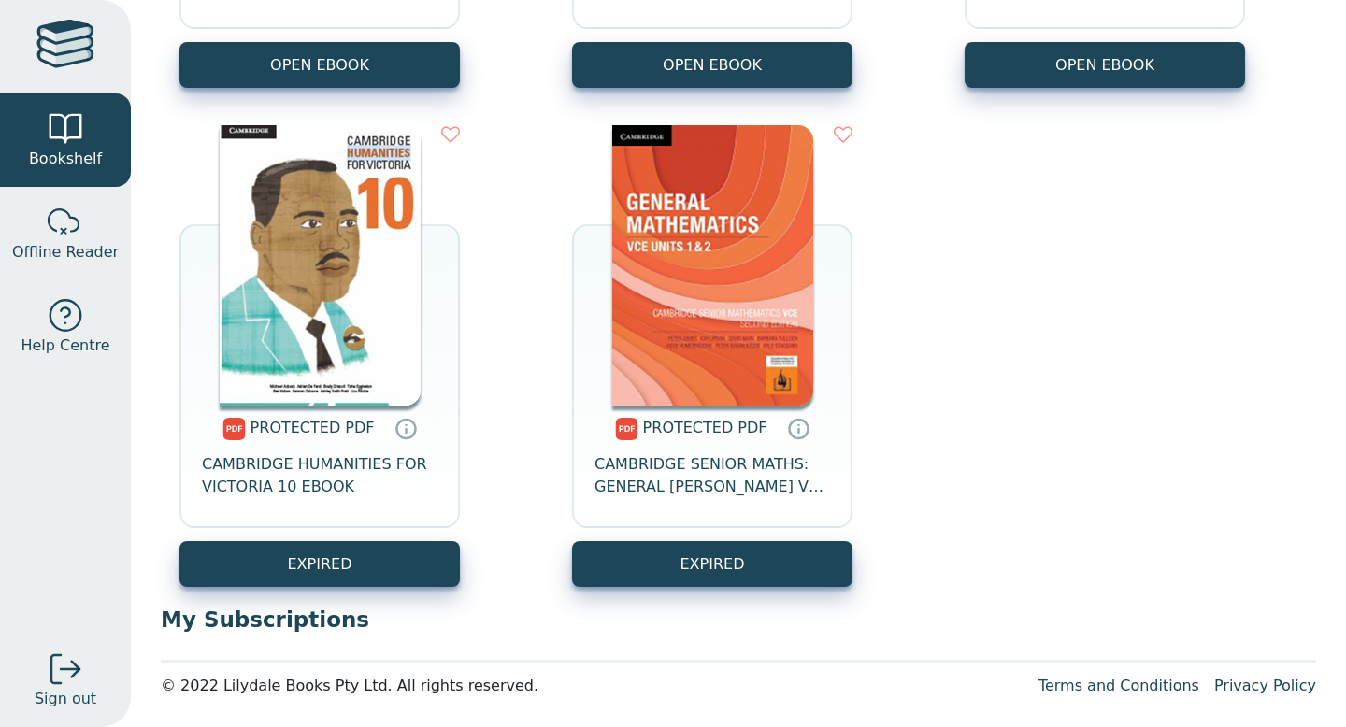
scroll to position [0, 0]
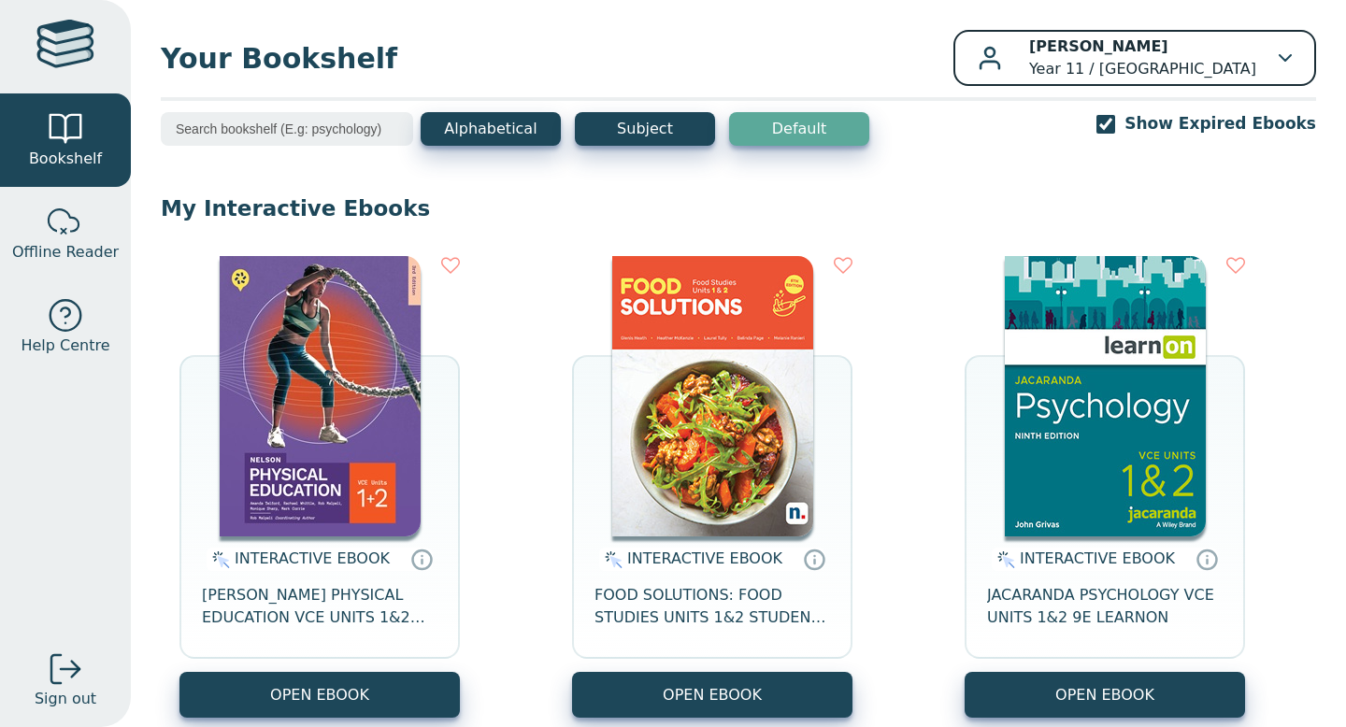
click at [1285, 56] on icon "button" at bounding box center [1285, 57] width 13 height 7
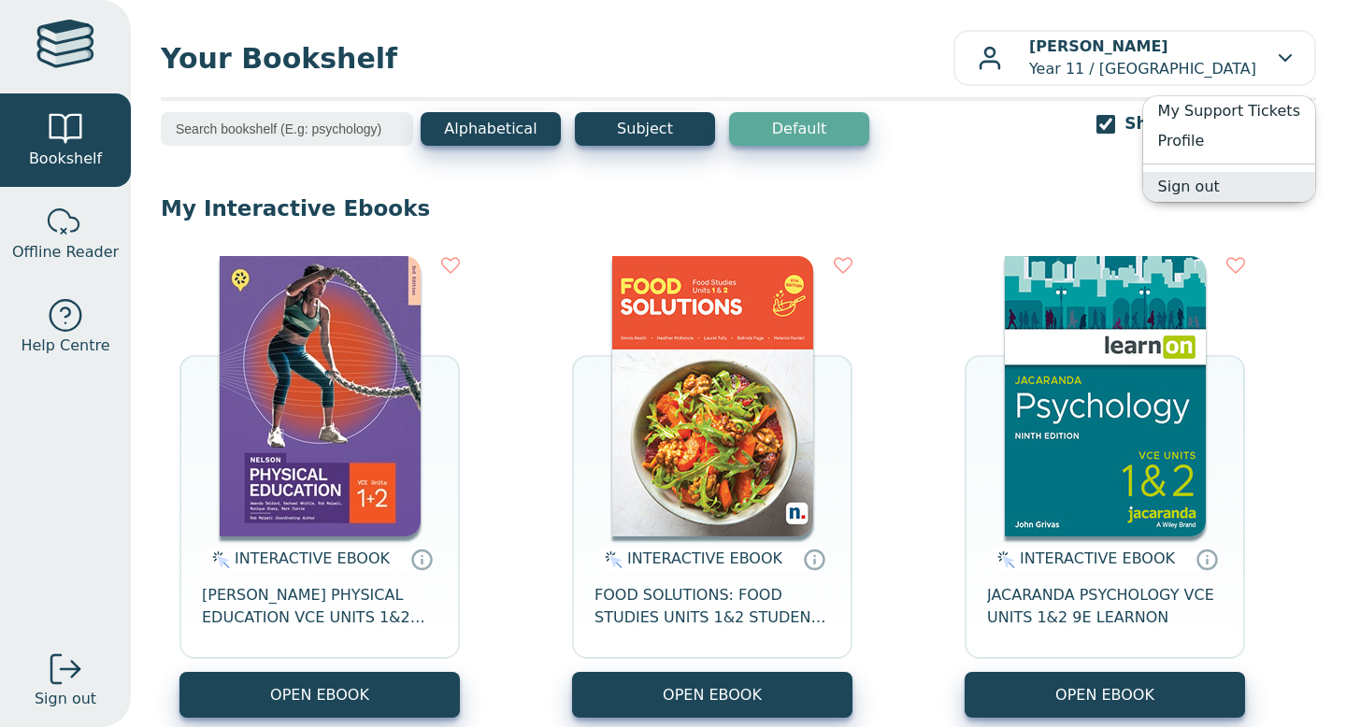
click at [1213, 183] on link "Sign out" at bounding box center [1229, 187] width 172 height 30
